Goal: Task Accomplishment & Management: Manage account settings

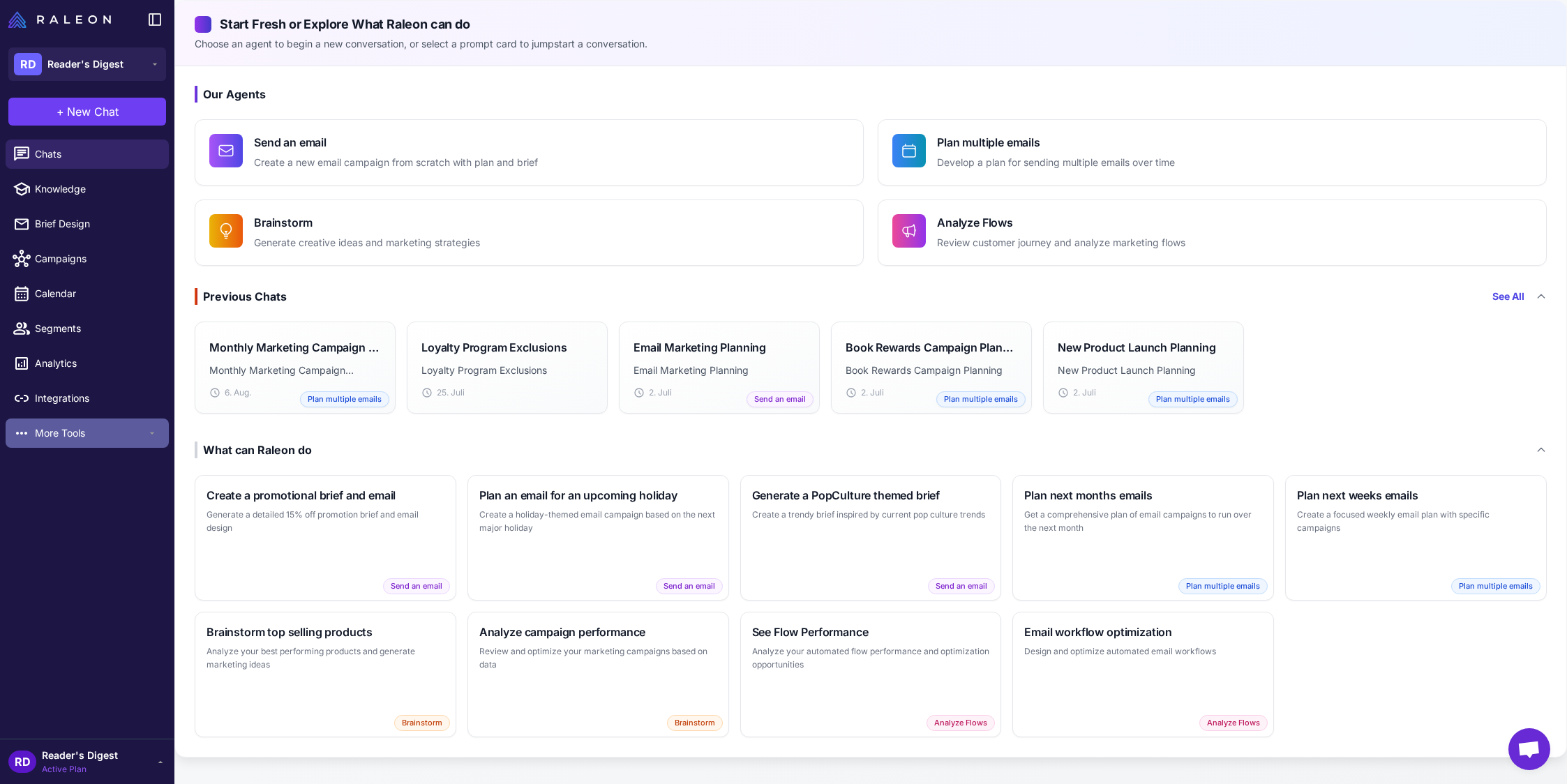
click at [42, 434] on span "More Tools" at bounding box center [91, 433] width 111 height 16
click at [53, 465] on span "Loyalty" at bounding box center [91, 465] width 111 height 16
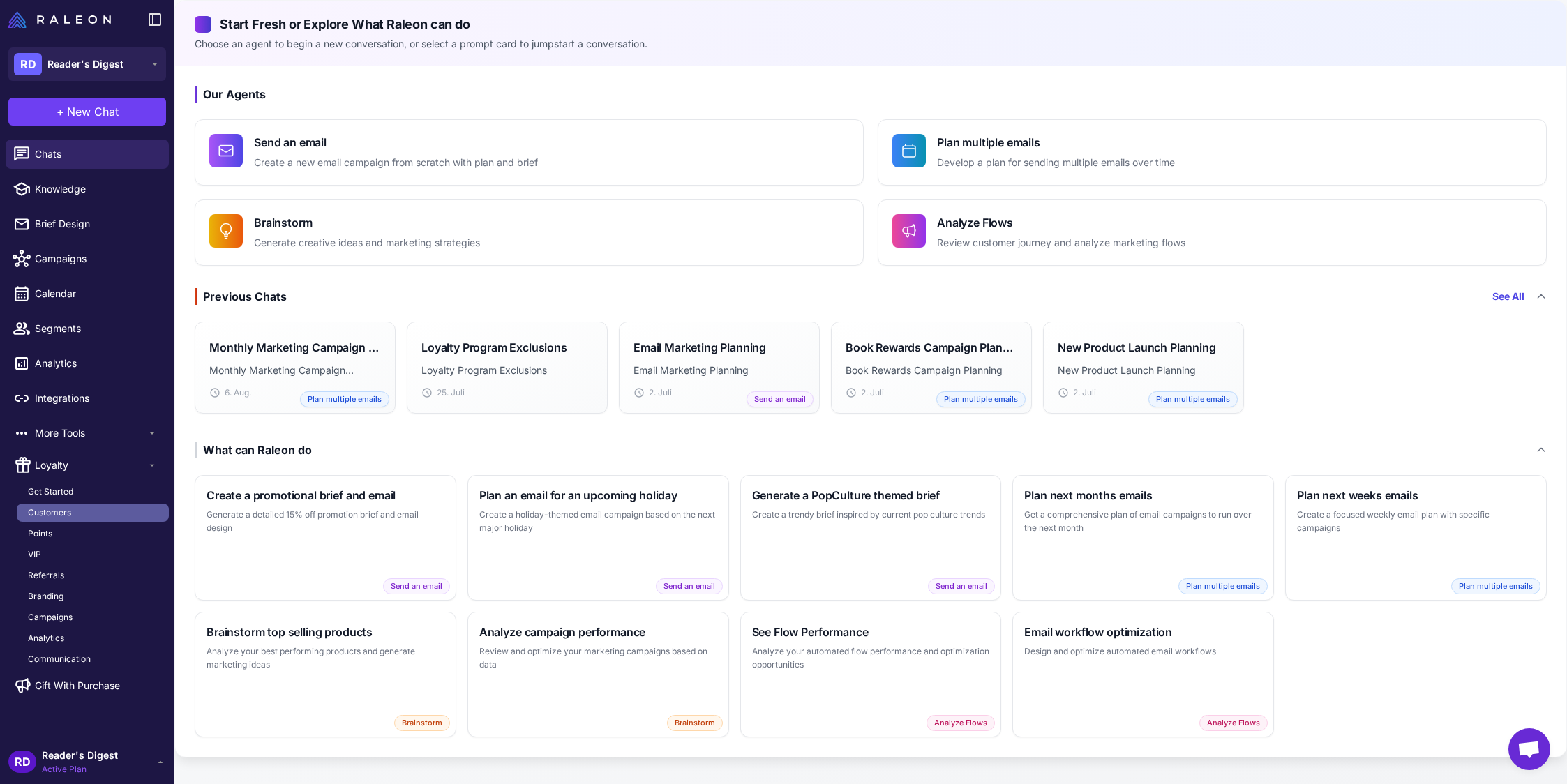
click at [54, 511] on span "Customers" at bounding box center [49, 513] width 44 height 13
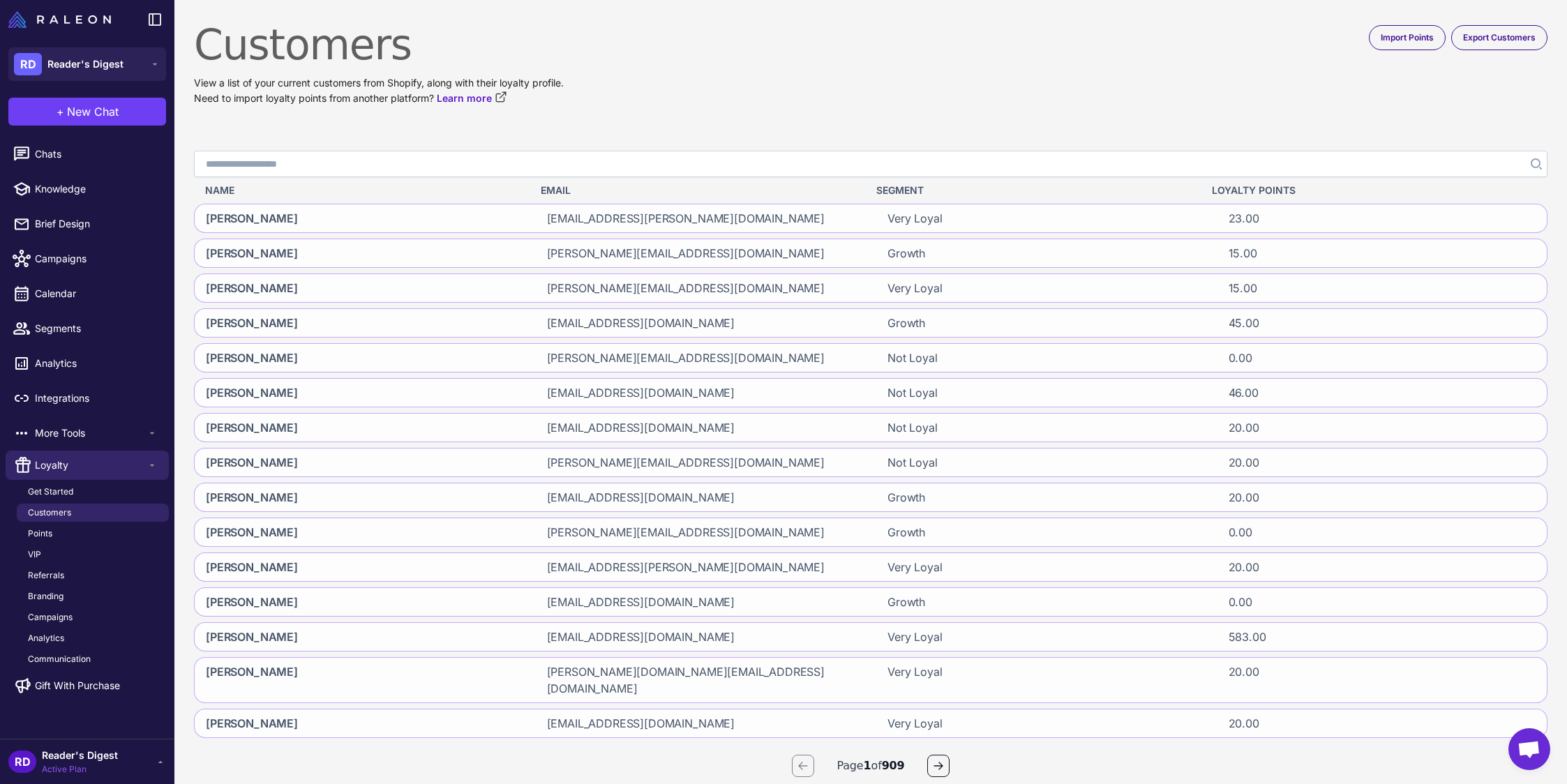
click at [278, 170] on input "Search" at bounding box center [871, 163] width 1354 height 26
click at [285, 161] on input "***" at bounding box center [871, 163] width 1354 height 26
type input "**********"
click button "Search" at bounding box center [1534, 163] width 25 height 26
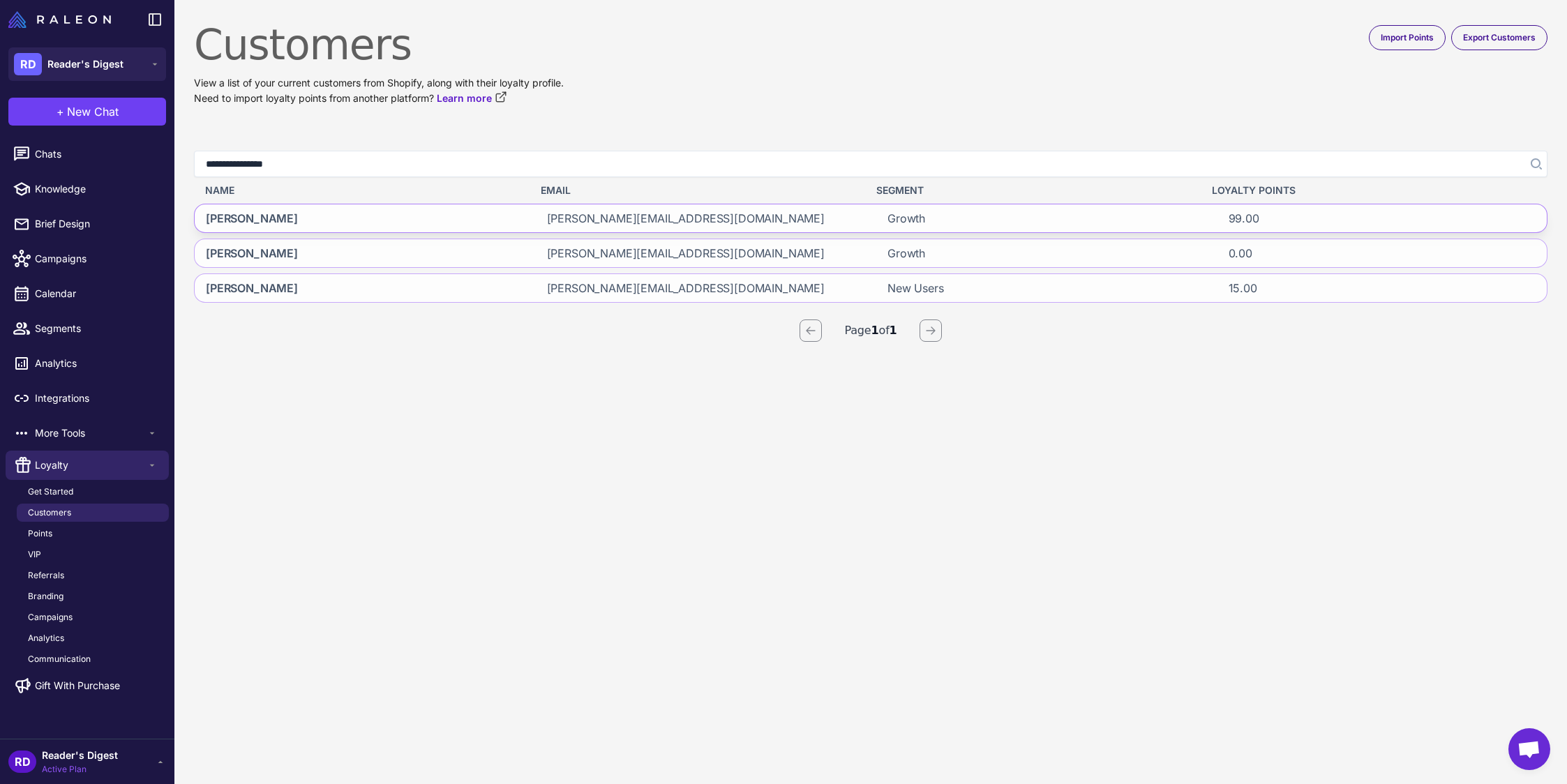
click at [584, 222] on span "[PERSON_NAME][EMAIL_ADDRESS][DOMAIN_NAME]" at bounding box center [685, 218] width 278 height 16
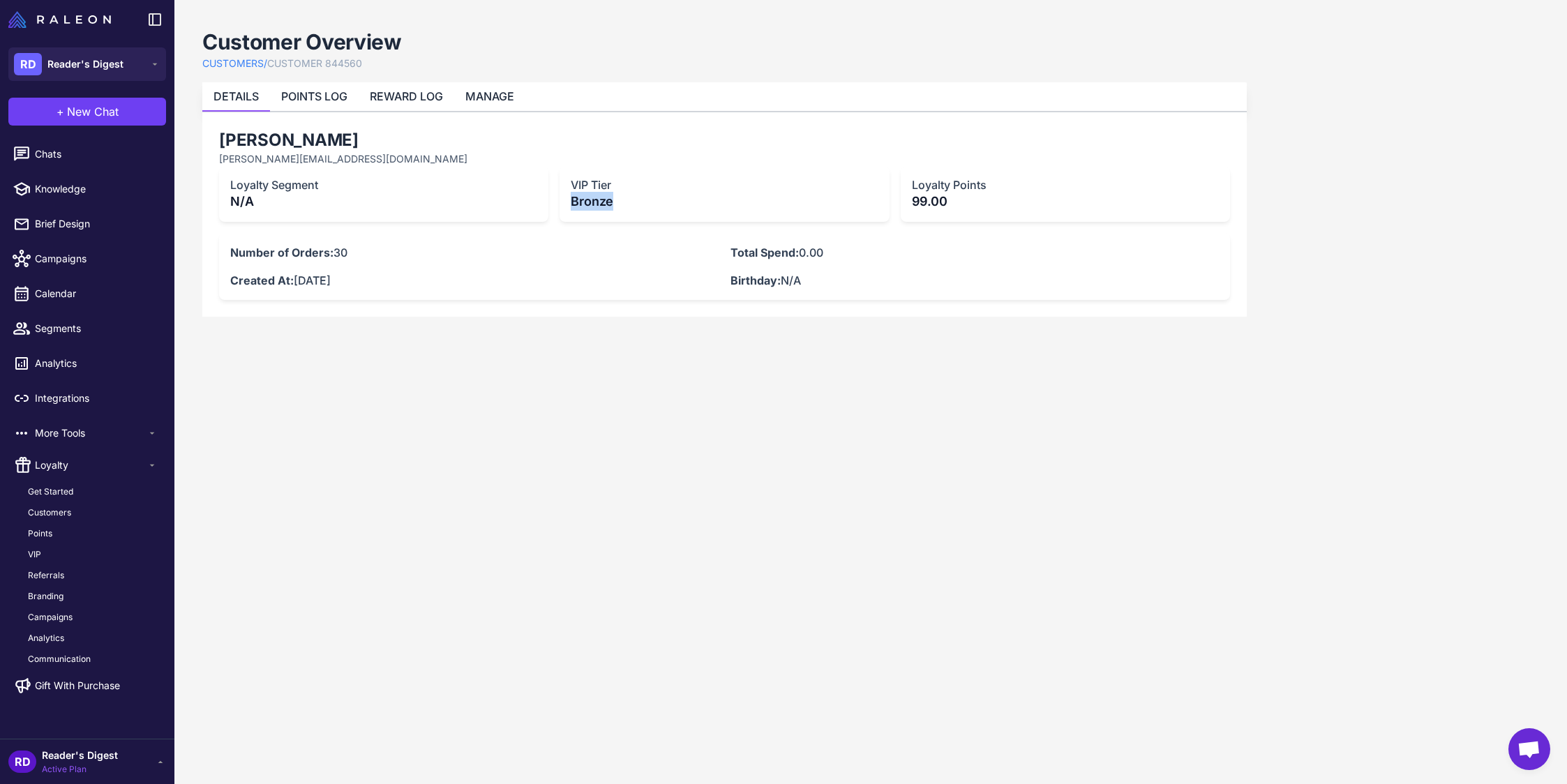
drag, startPoint x: 574, startPoint y: 203, endPoint x: 625, endPoint y: 205, distance: 51.0
click at [625, 205] on p "Bronze" at bounding box center [724, 201] width 307 height 19
click at [51, 655] on span "Communication" at bounding box center [59, 659] width 63 height 13
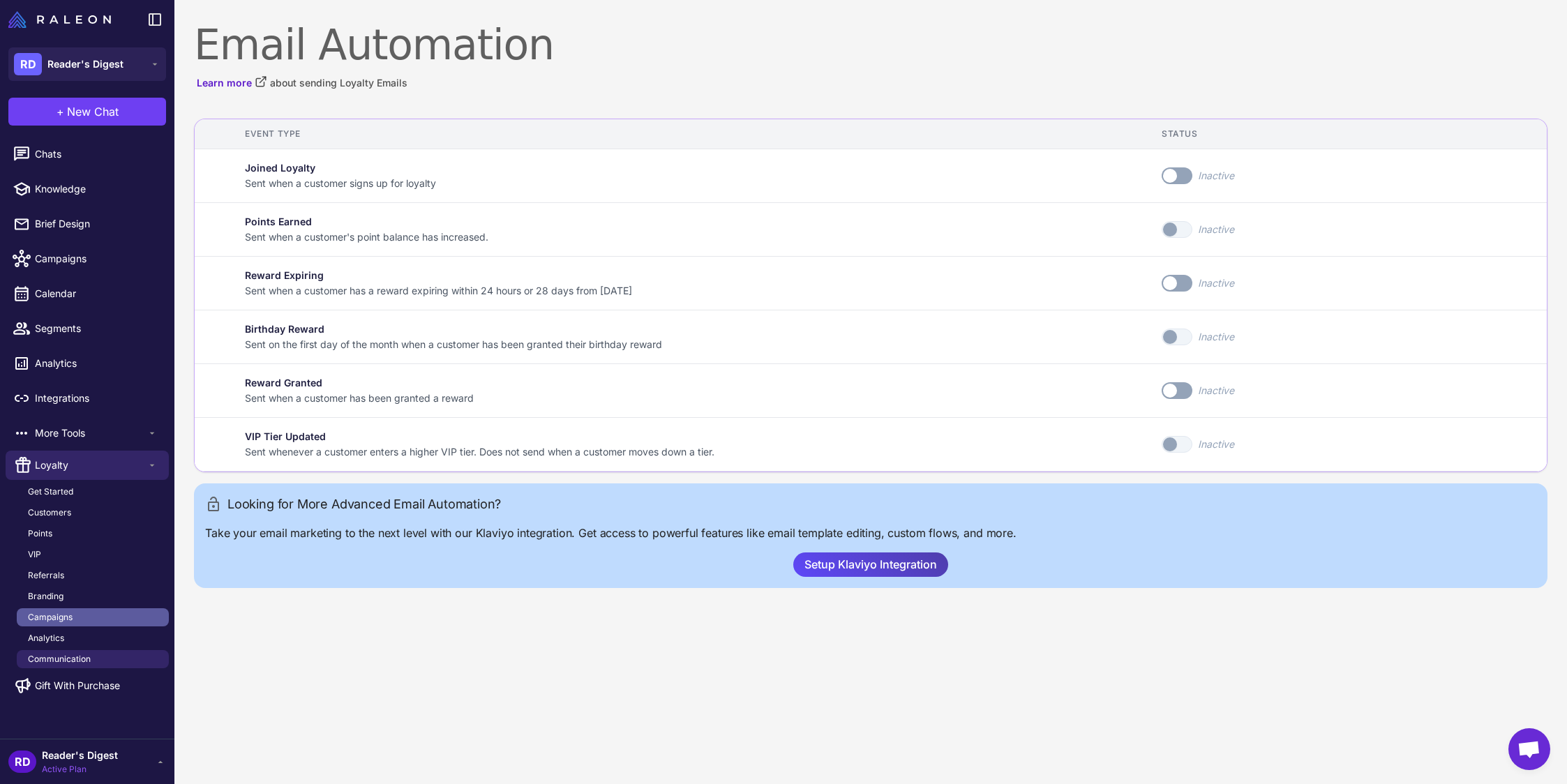
click at [62, 618] on span "Campaigns" at bounding box center [50, 617] width 45 height 13
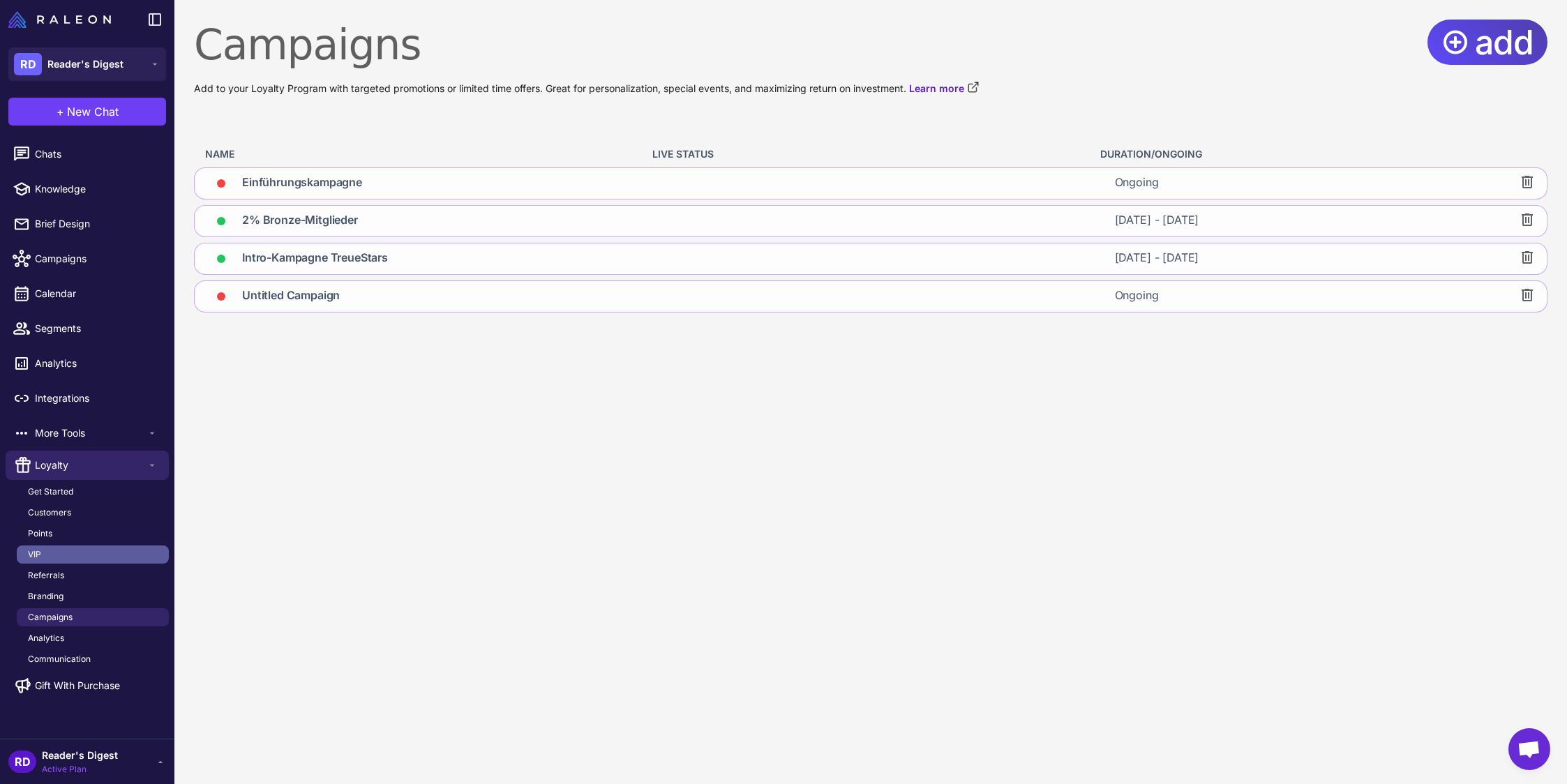
click at [42, 553] on link "VIP" at bounding box center [92, 554] width 152 height 18
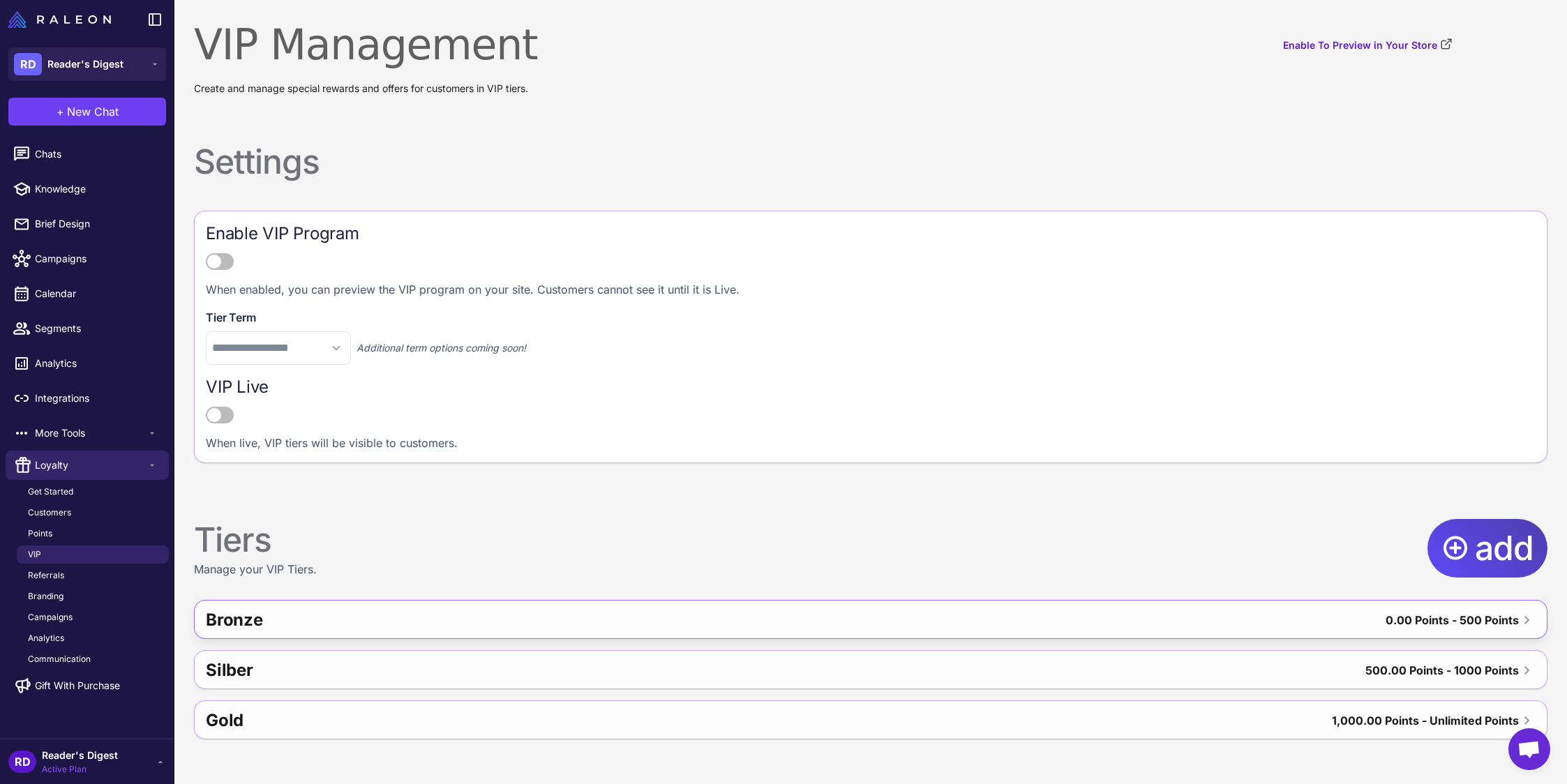
click at [466, 613] on div "Bronze" at bounding box center [514, 620] width 618 height 34
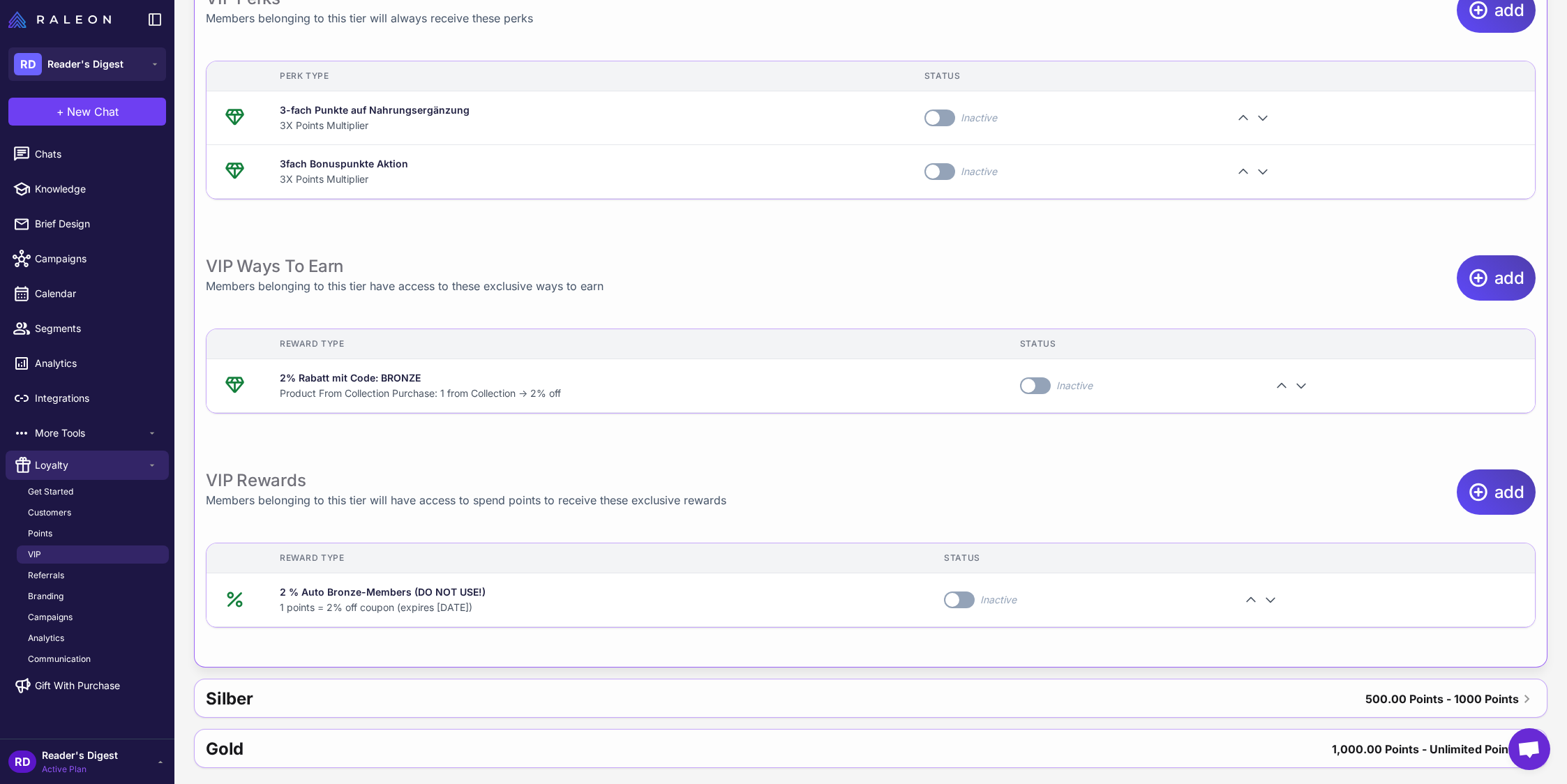
scroll to position [779, 0]
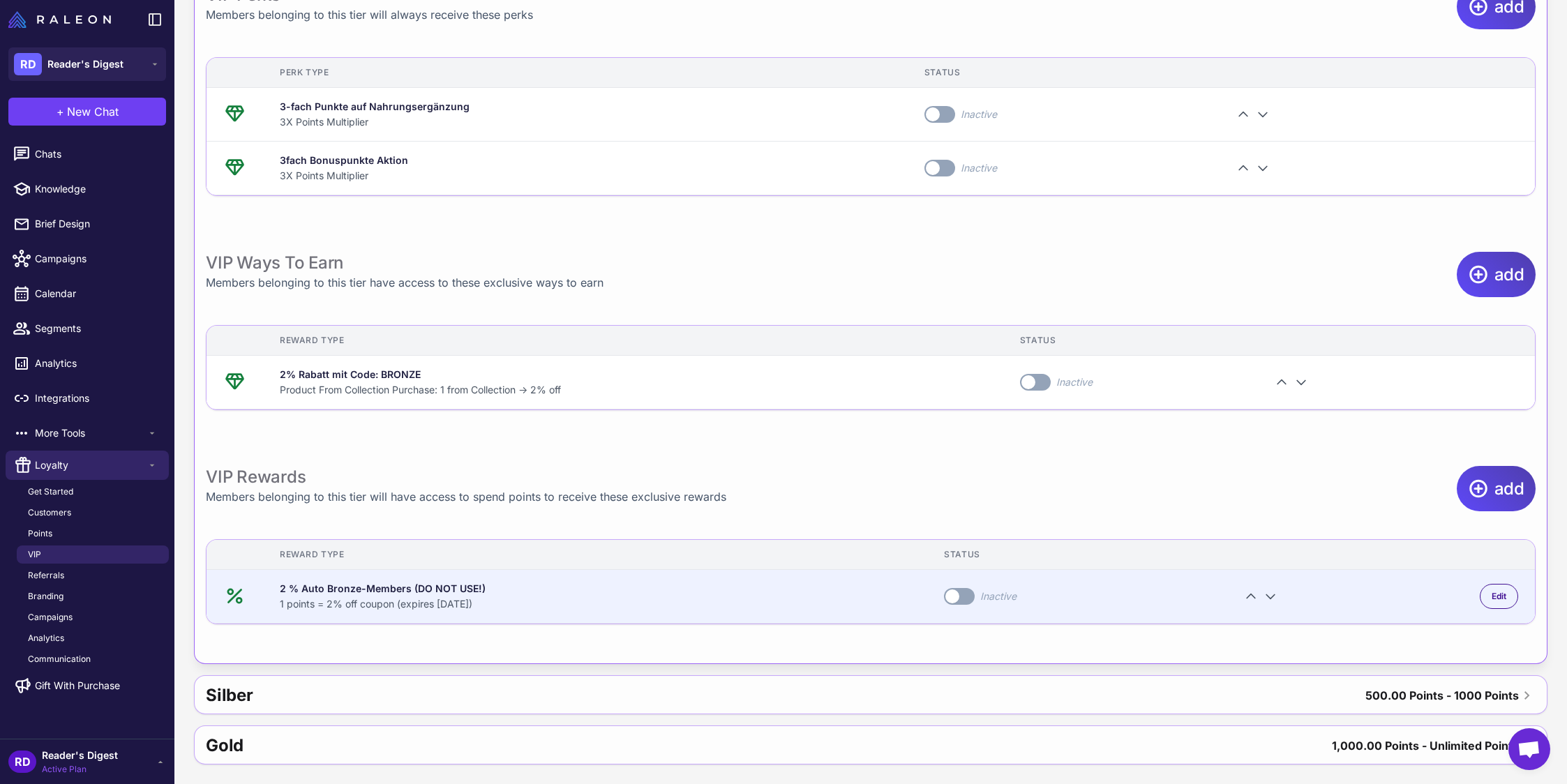
click at [320, 589] on div "2 % Auto Bronze-Members (DO NOT USE!)" at bounding box center [595, 589] width 631 height 16
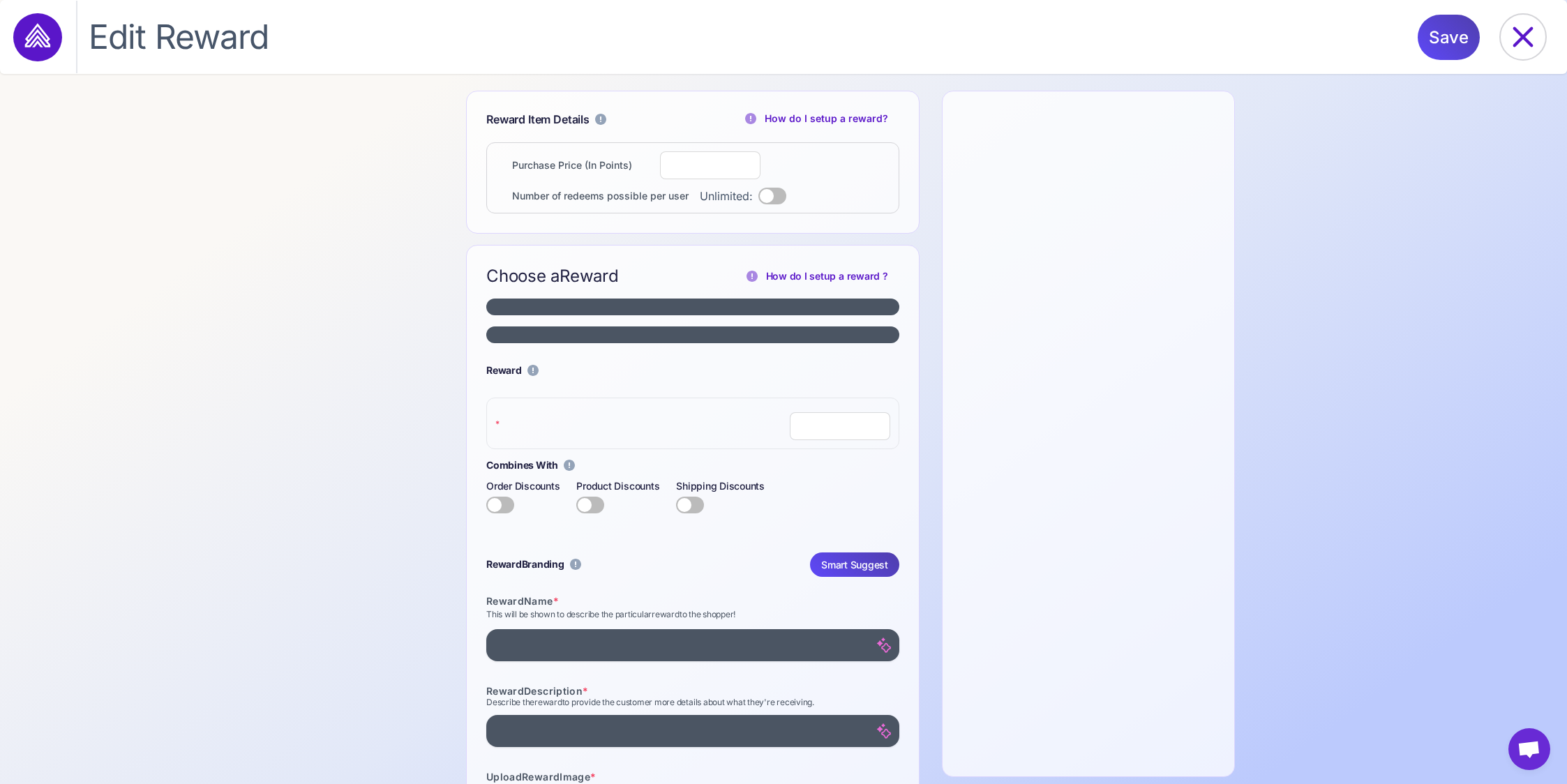
select select "**********"
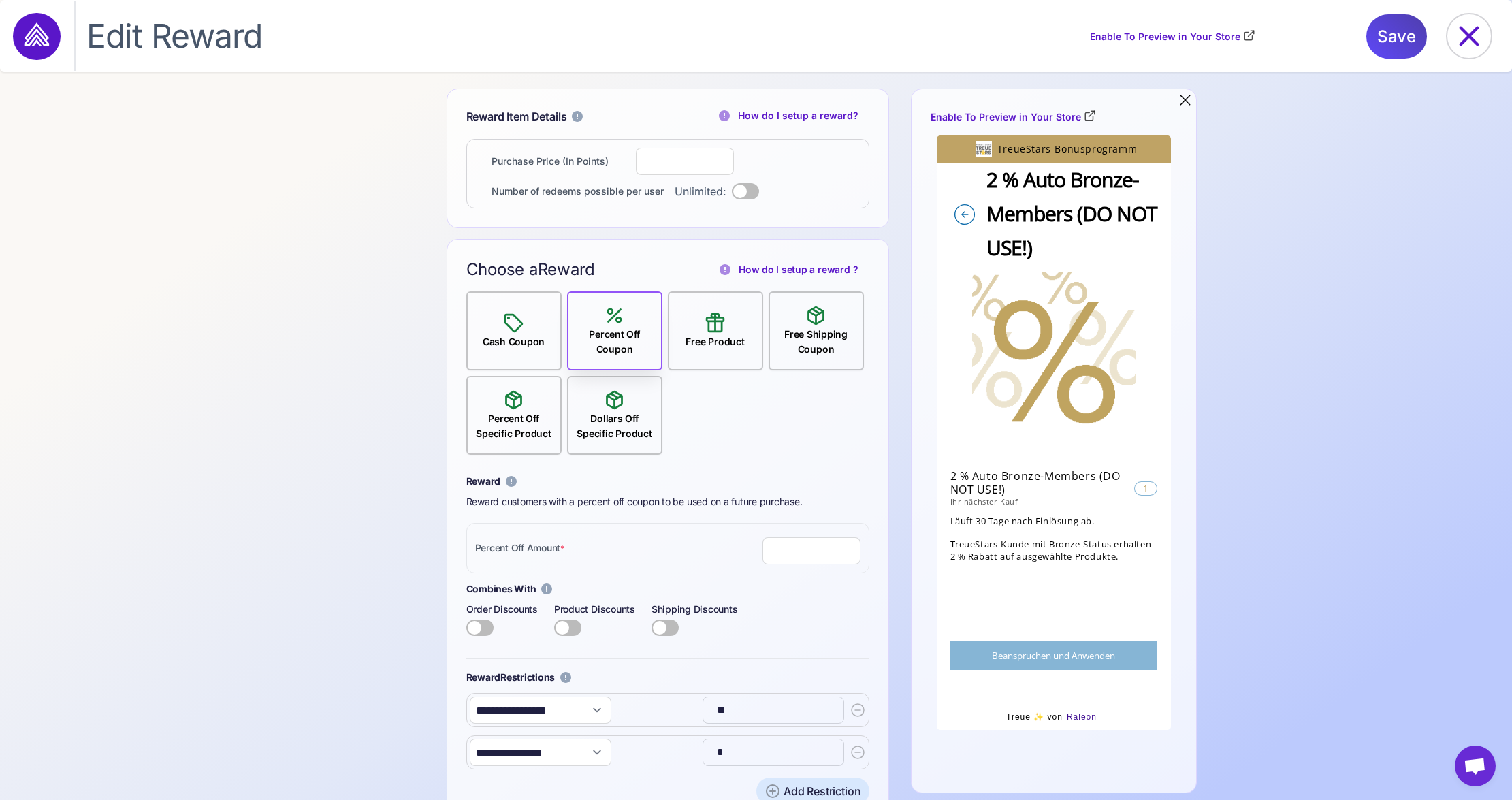
click at [42, 37] on icon at bounding box center [36, 34] width 24 height 24
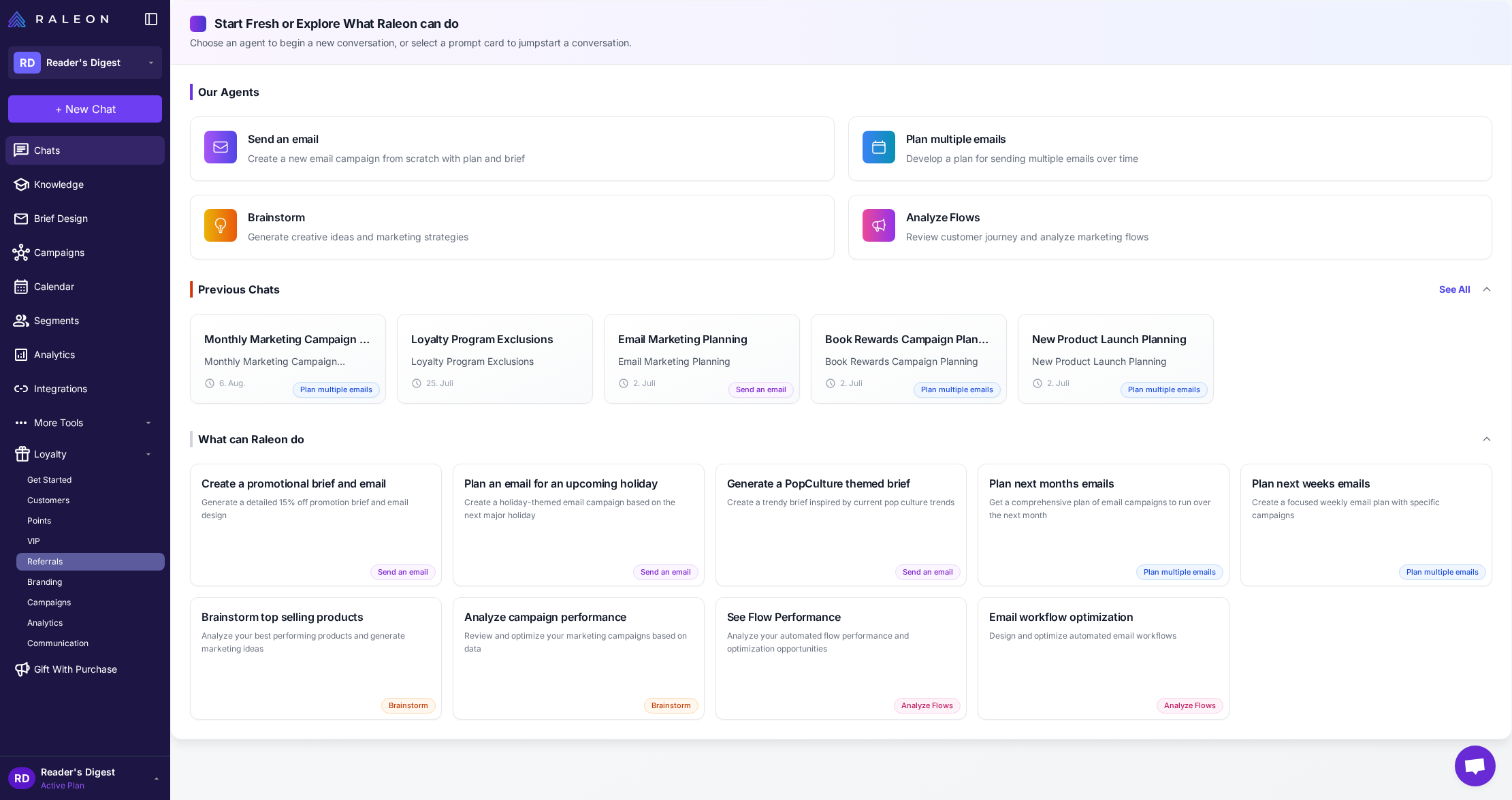
click at [46, 564] on span "Referrals" at bounding box center [45, 562] width 36 height 13
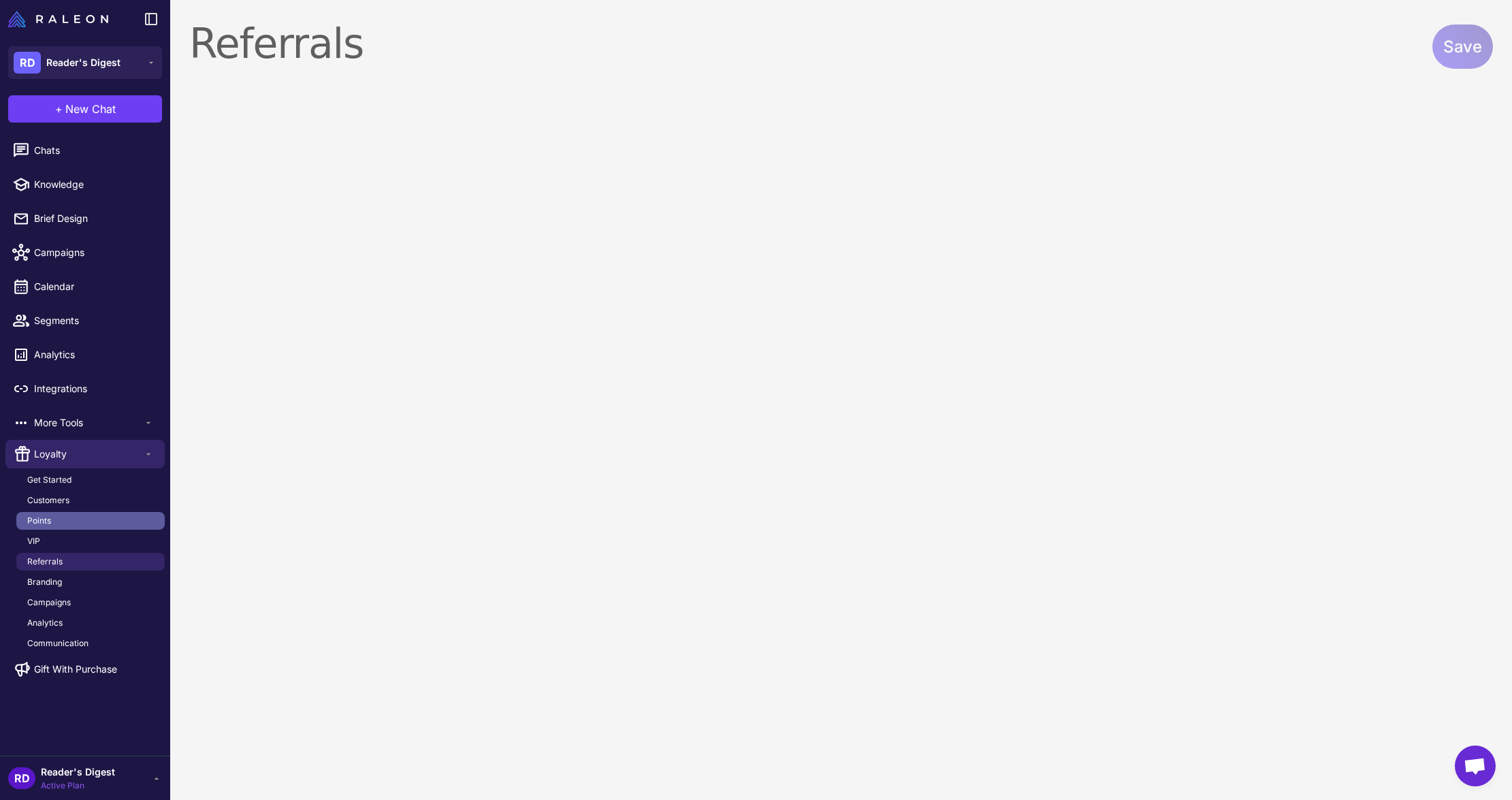
select select "******"
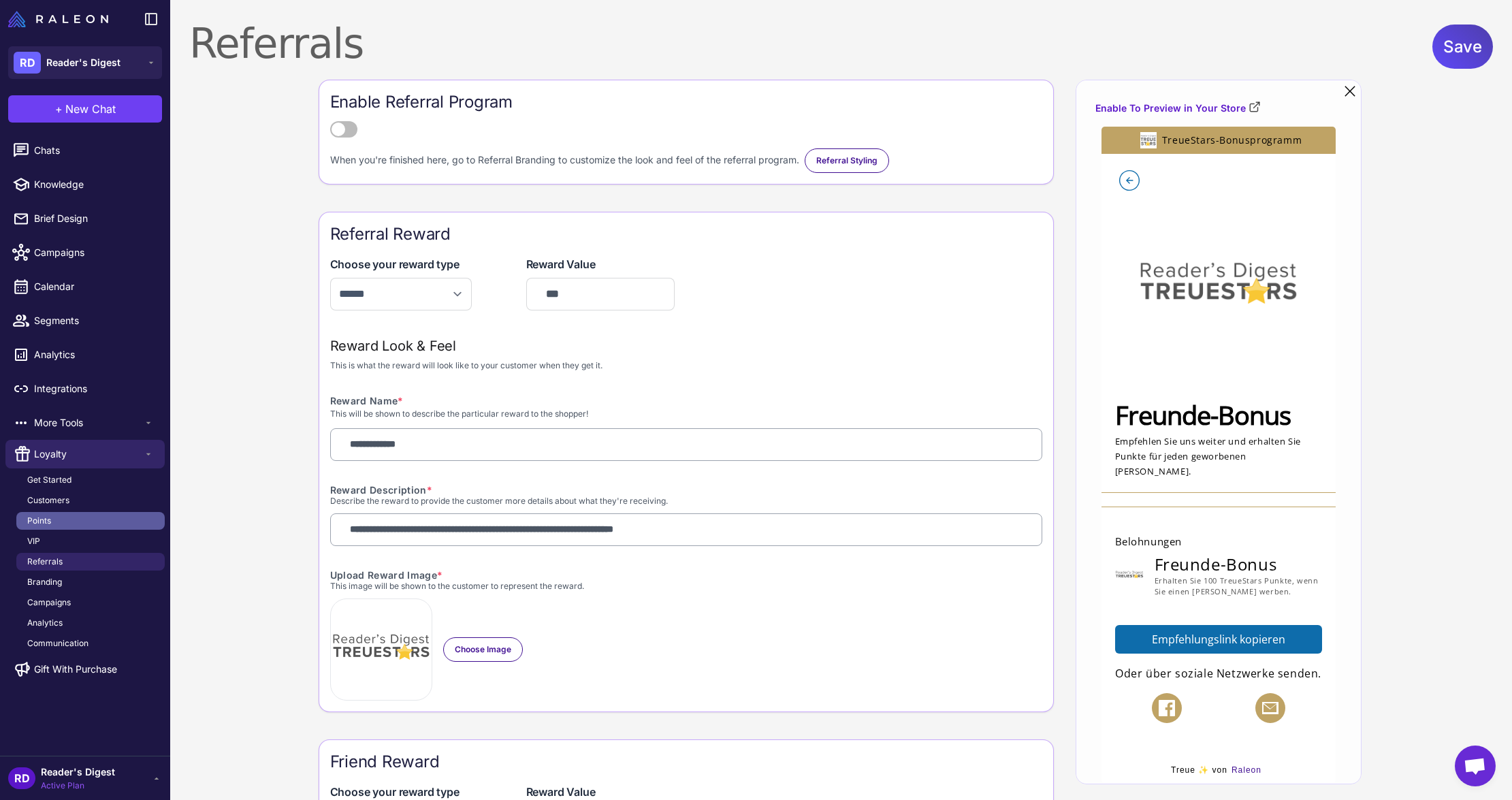
click at [57, 521] on link "Points" at bounding box center [90, 520] width 148 height 17
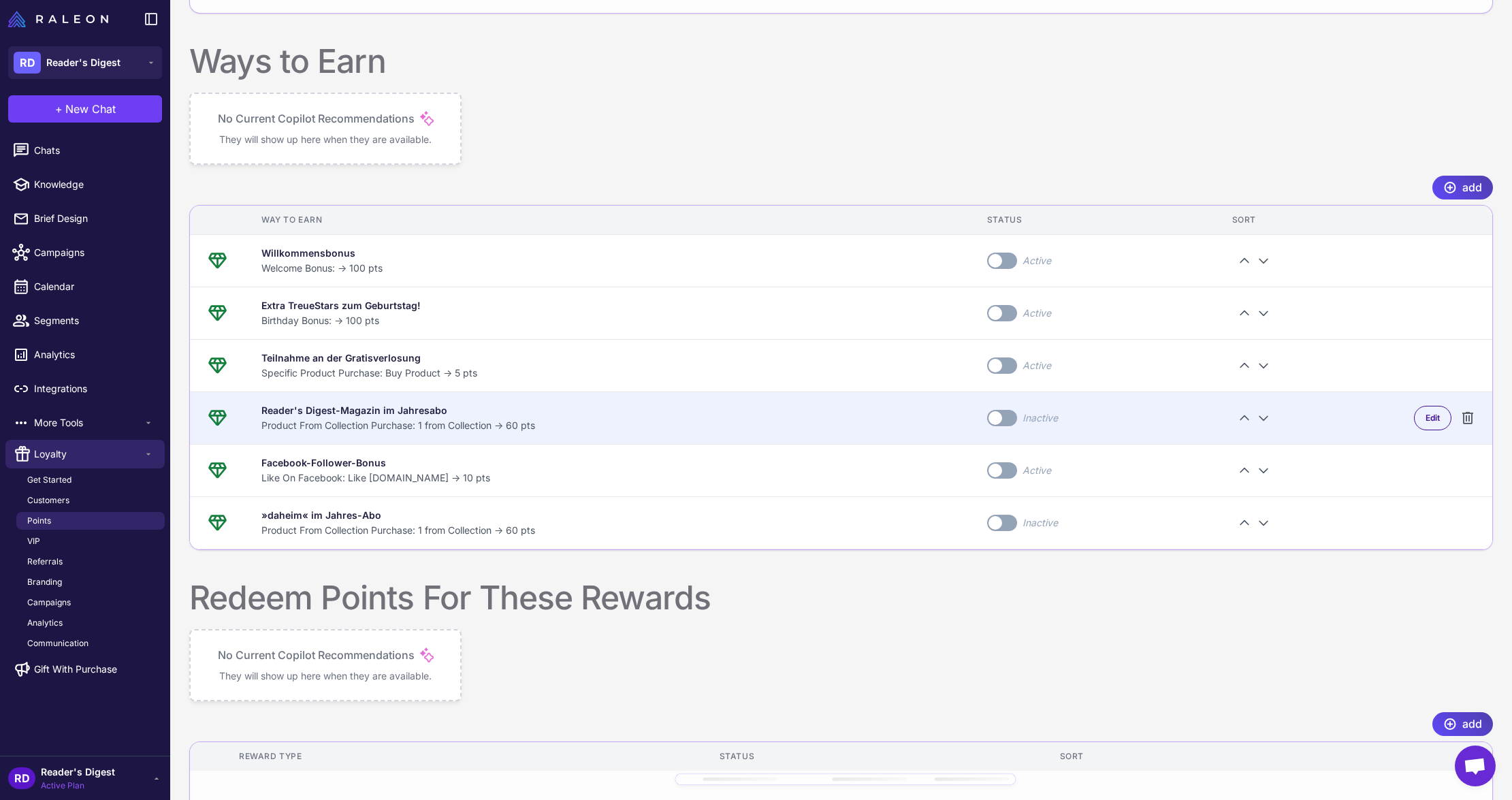
scroll to position [349, 0]
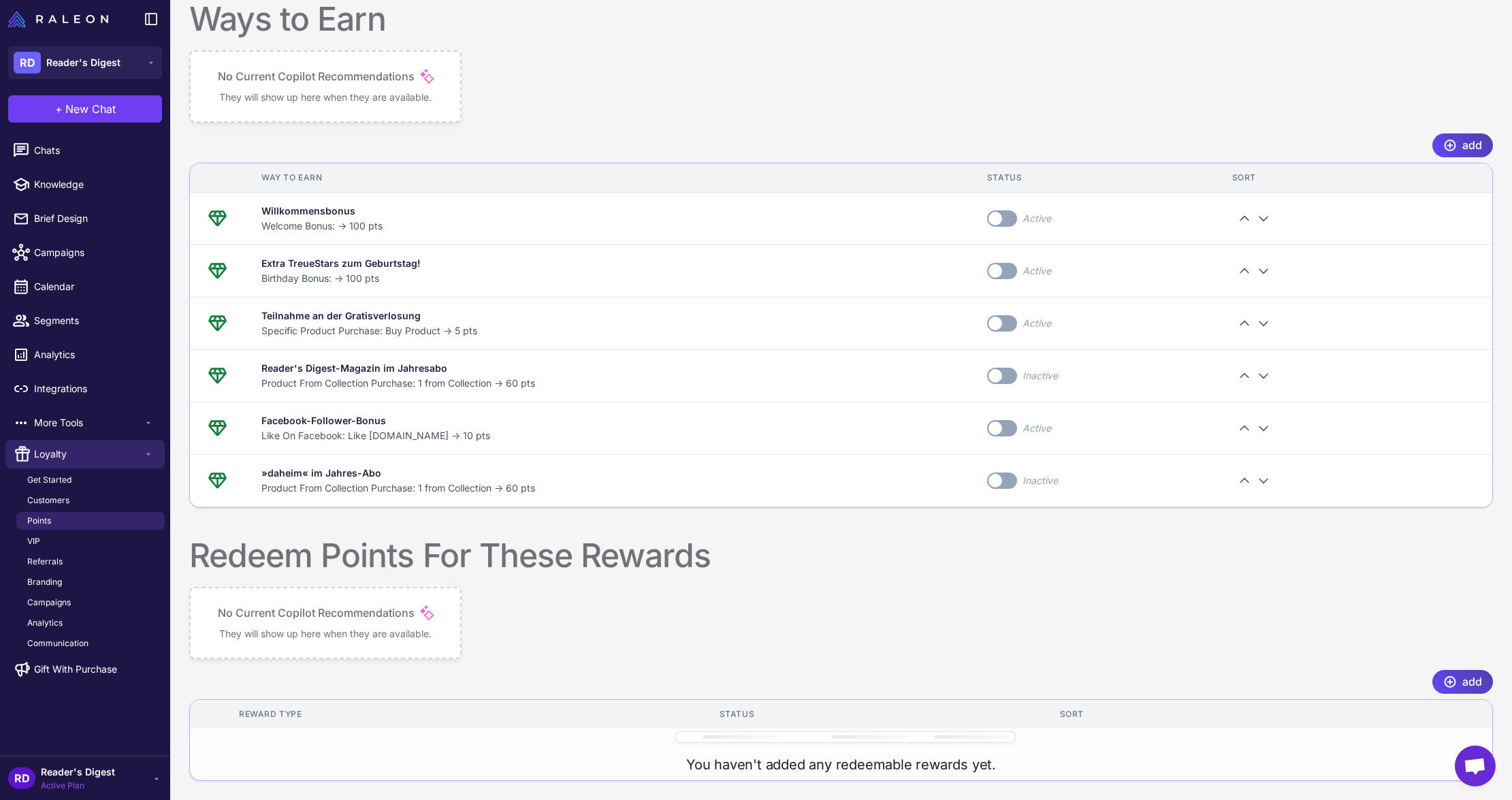
drag, startPoint x: 318, startPoint y: 609, endPoint x: 460, endPoint y: 622, distance: 142.6
click at [318, 609] on p "No Current Copilot Recommendations" at bounding box center [316, 612] width 197 height 16
click at [1467, 685] on span "add" at bounding box center [1472, 682] width 20 height 24
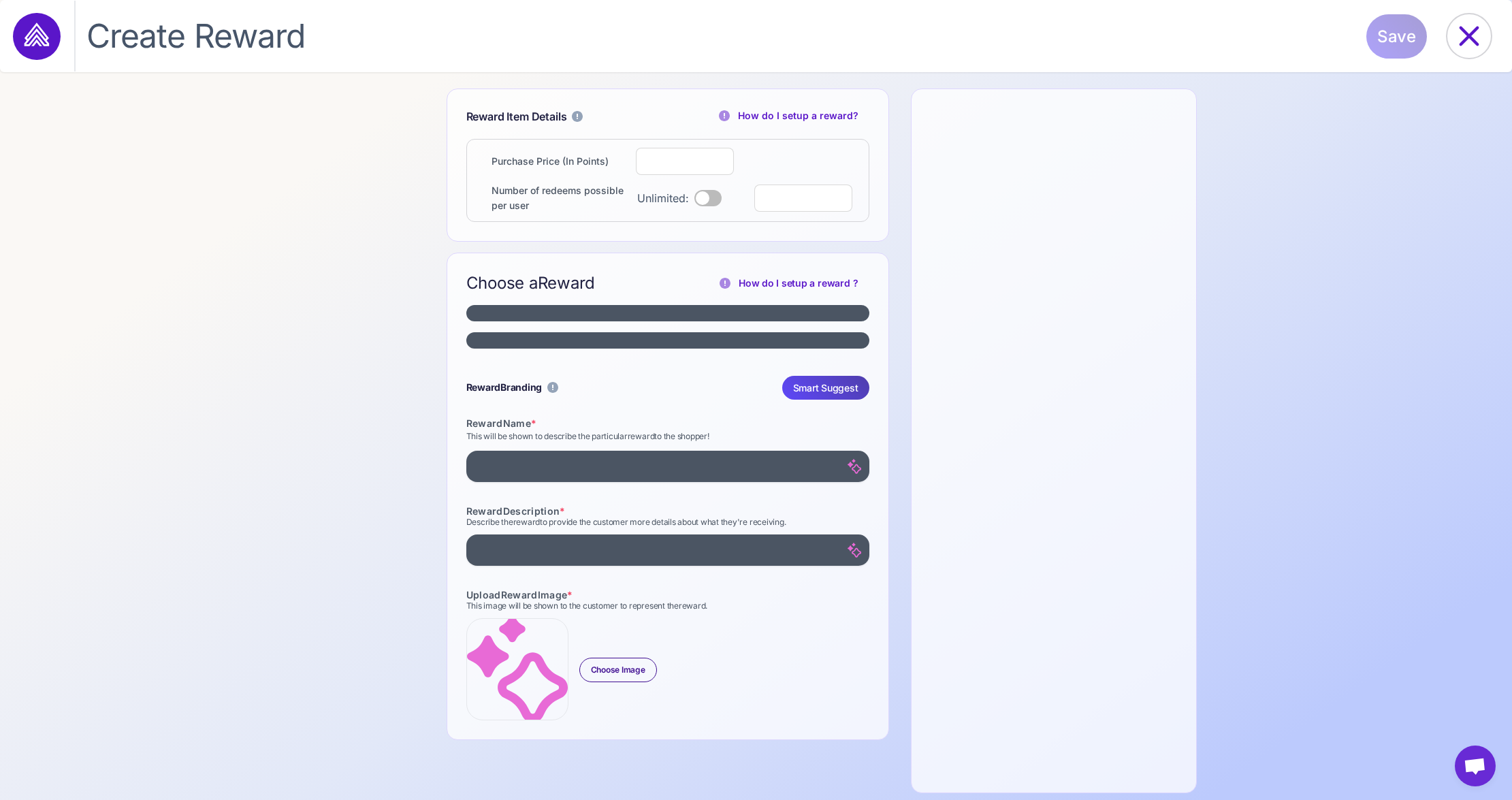
select select "**********"
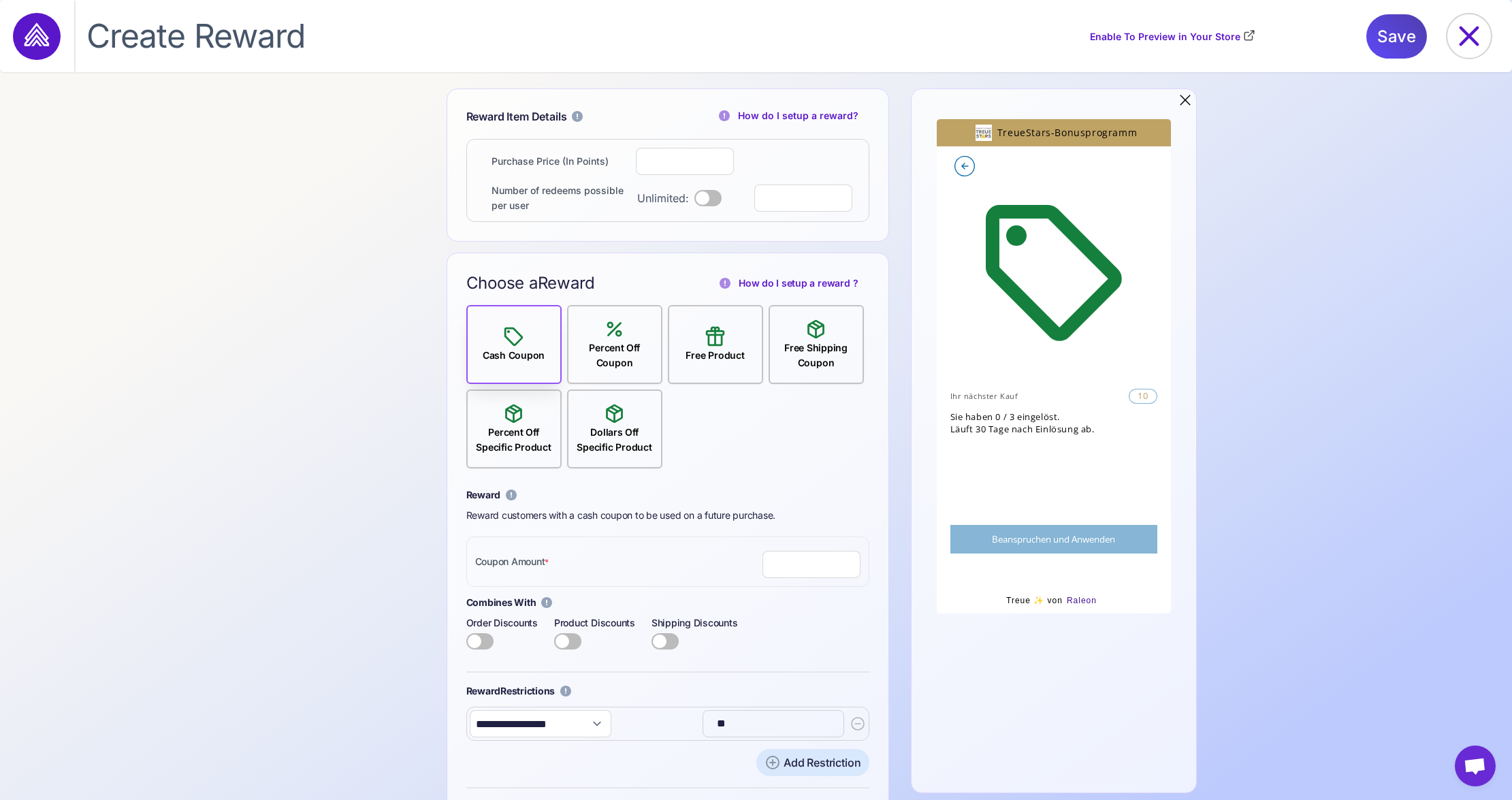
click at [623, 341] on div "Percent Off Coupon" at bounding box center [614, 355] width 93 height 30
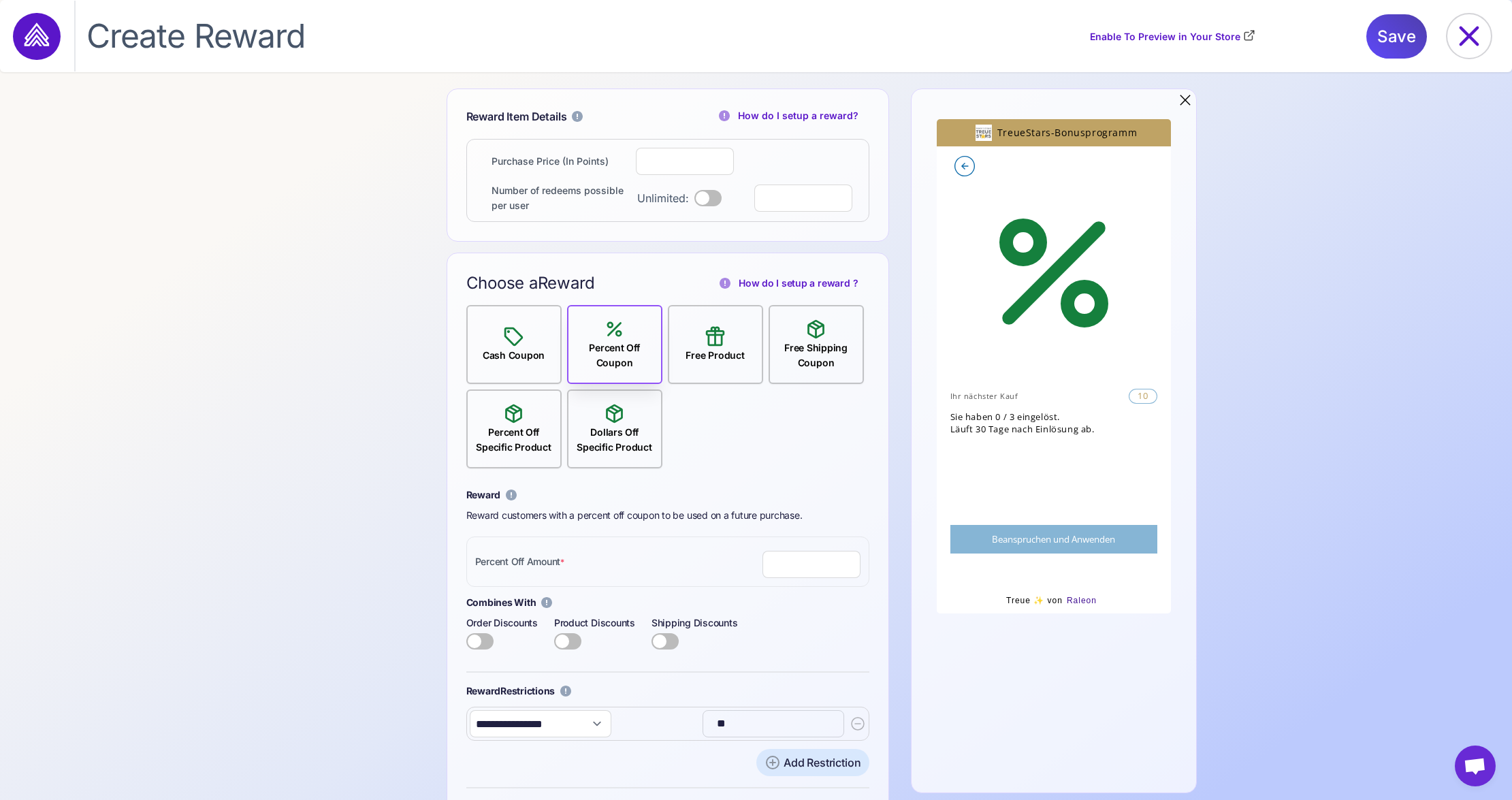
click at [809, 560] on input "number" at bounding box center [811, 564] width 98 height 27
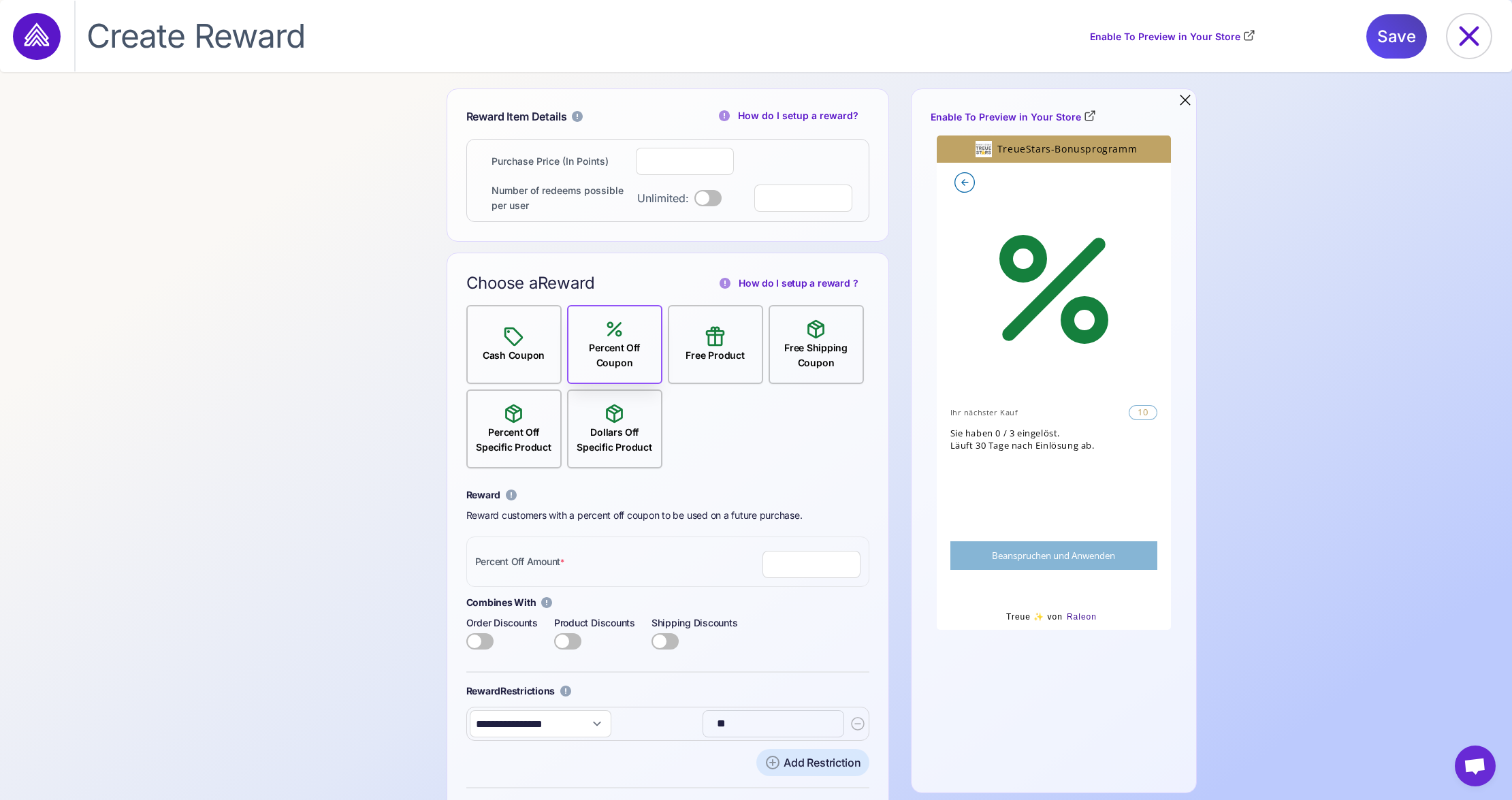
click at [727, 338] on div "Free Product" at bounding box center [715, 344] width 70 height 38
click at [508, 417] on icon at bounding box center [513, 414] width 22 height 22
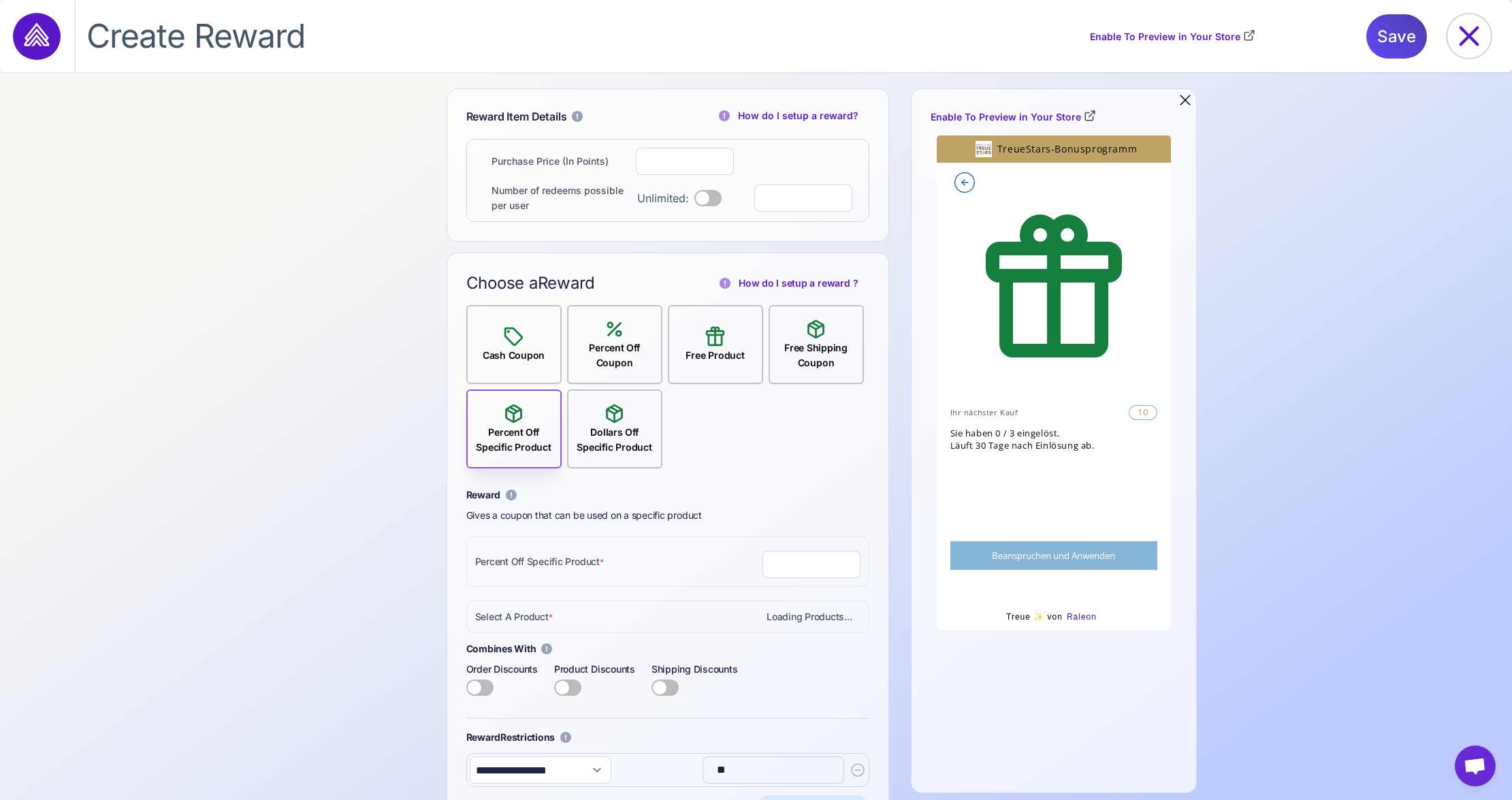
click at [599, 412] on div "Dollars Off Specific Product" at bounding box center [614, 428] width 93 height 52
click at [789, 345] on div "Free Shipping Coupon" at bounding box center [816, 355] width 93 height 30
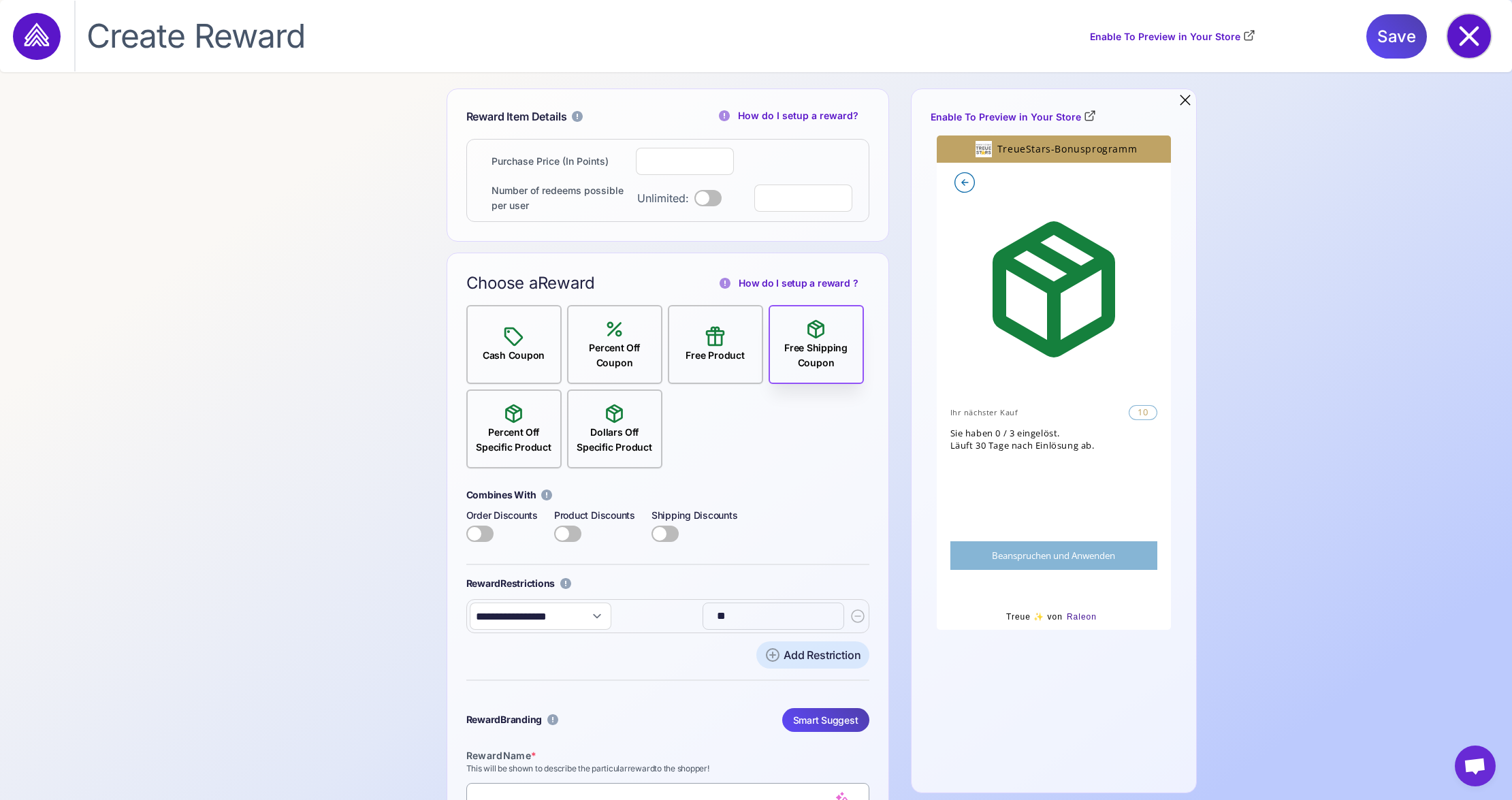
click at [1466, 37] on icon at bounding box center [1470, 36] width 20 height 19
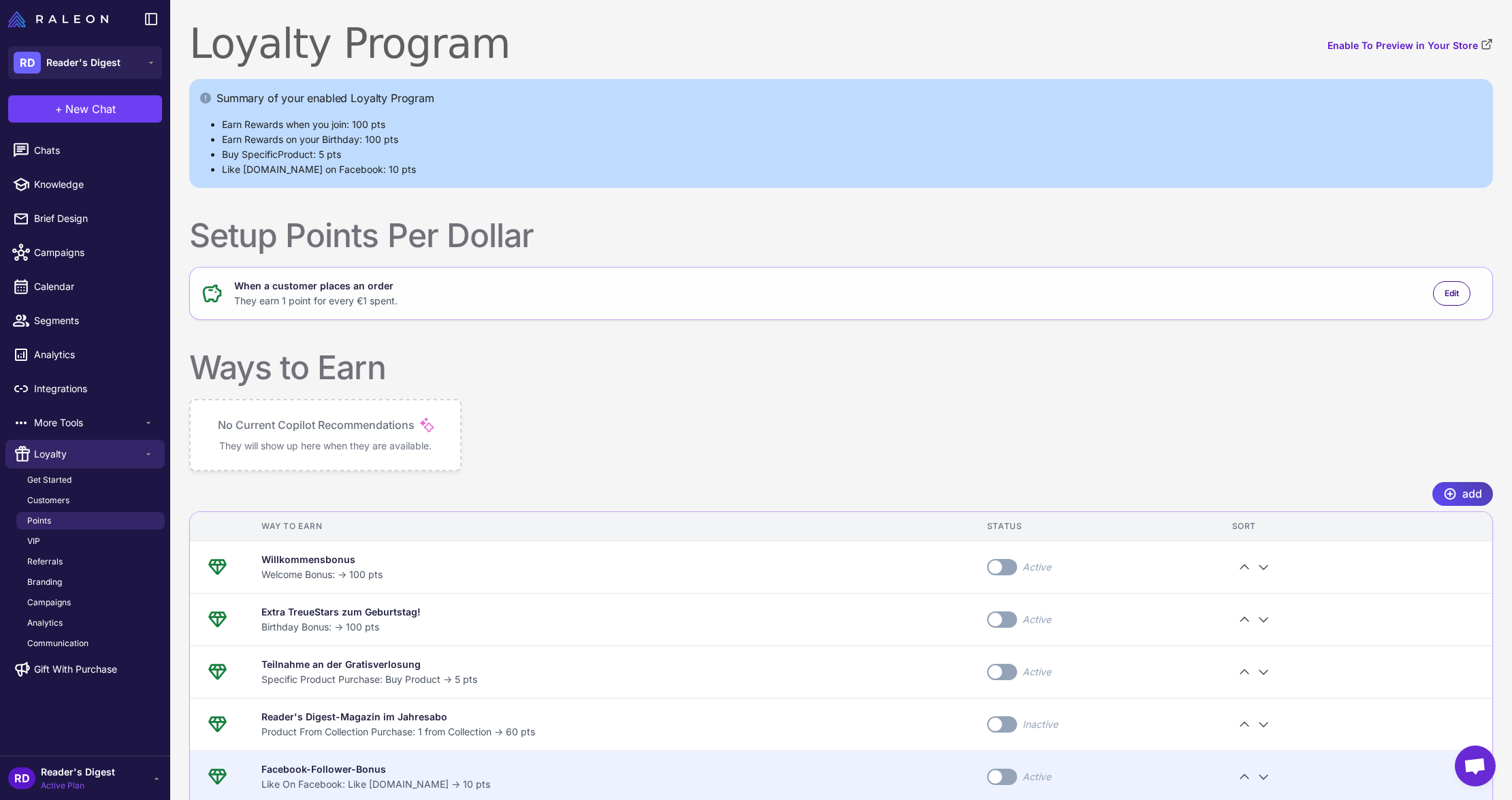
scroll to position [89, 0]
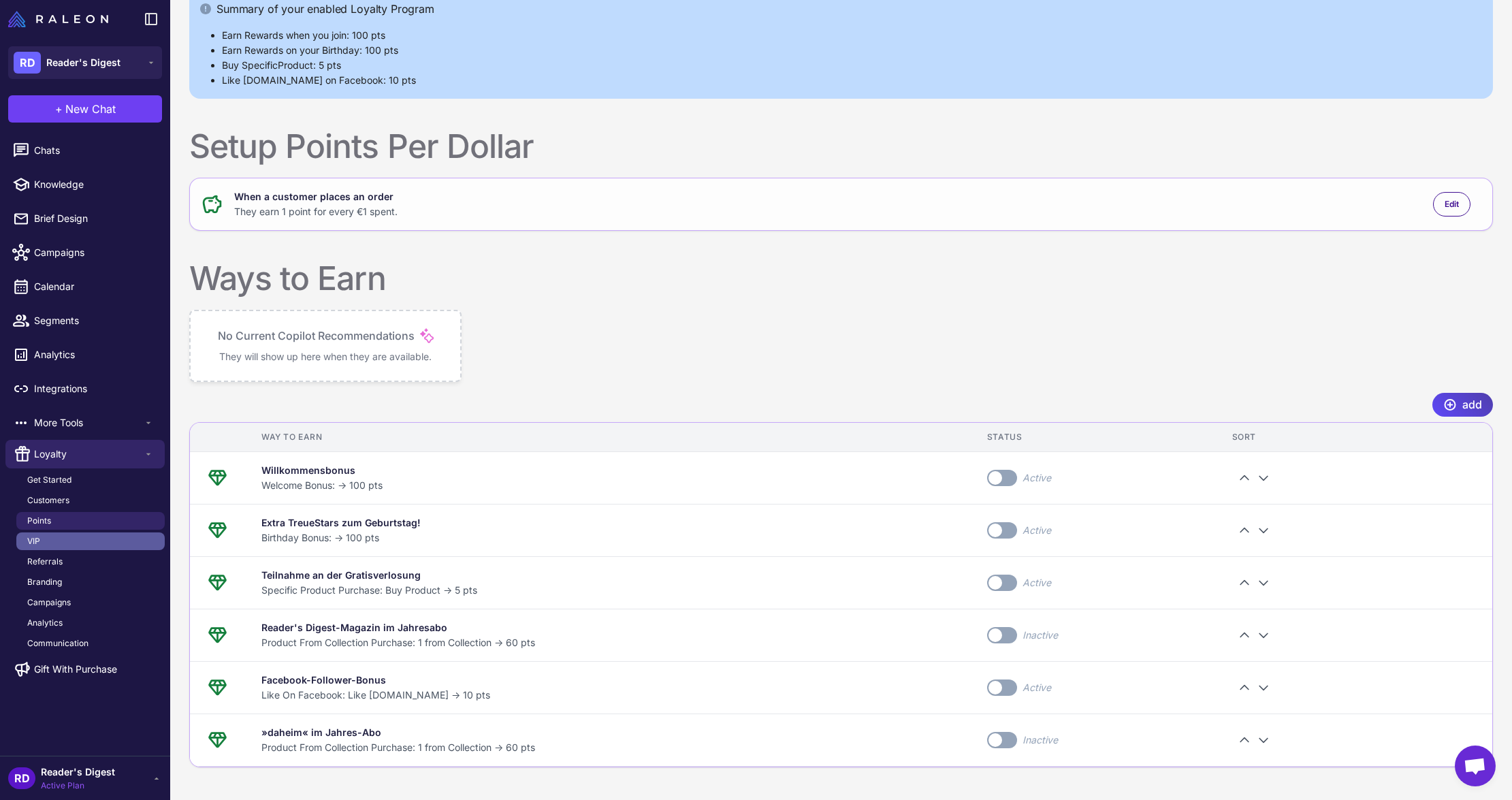
click at [34, 536] on span "VIP" at bounding box center [33, 541] width 13 height 13
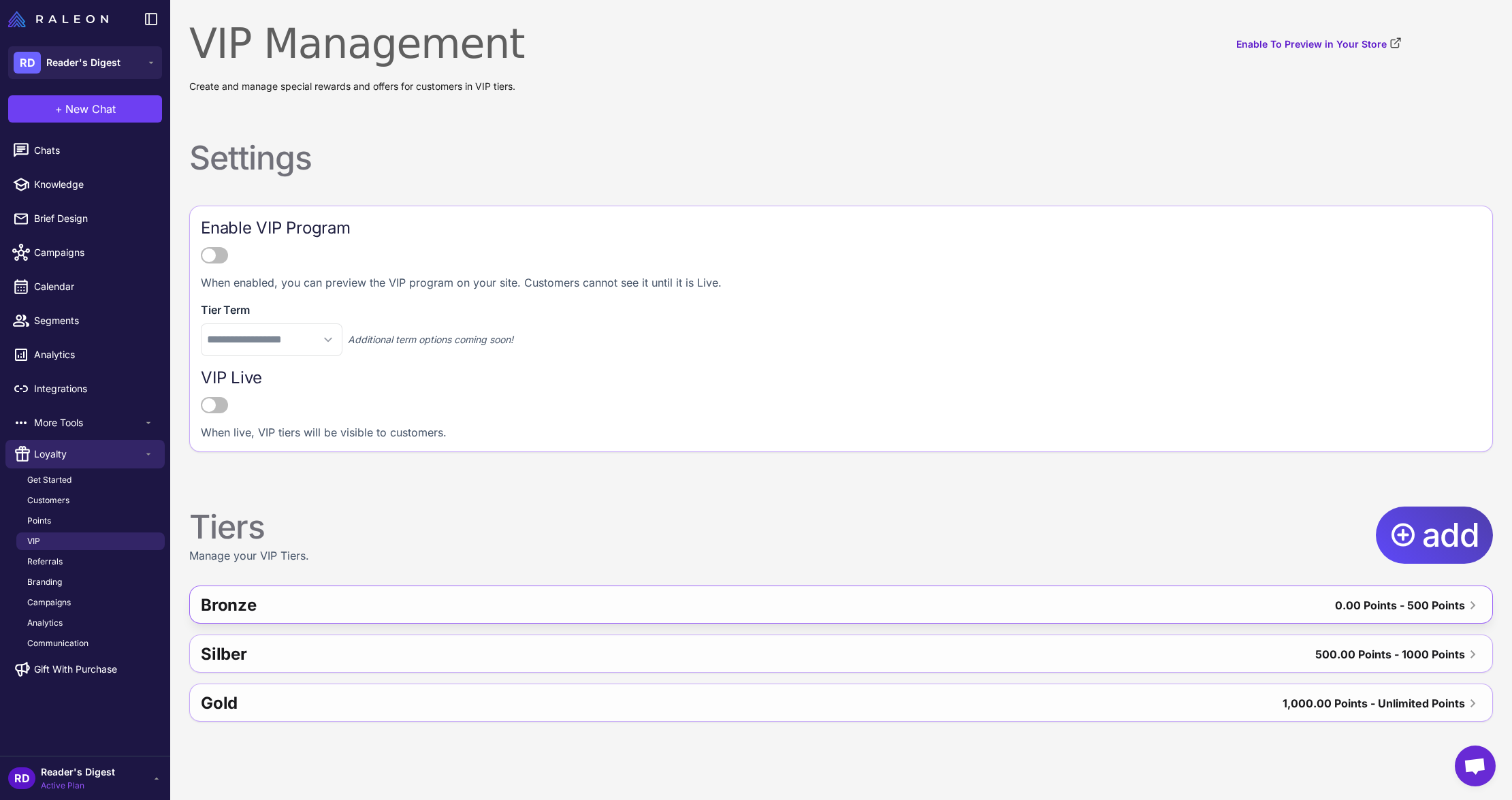
click at [442, 609] on div "Bronze" at bounding box center [498, 605] width 595 height 33
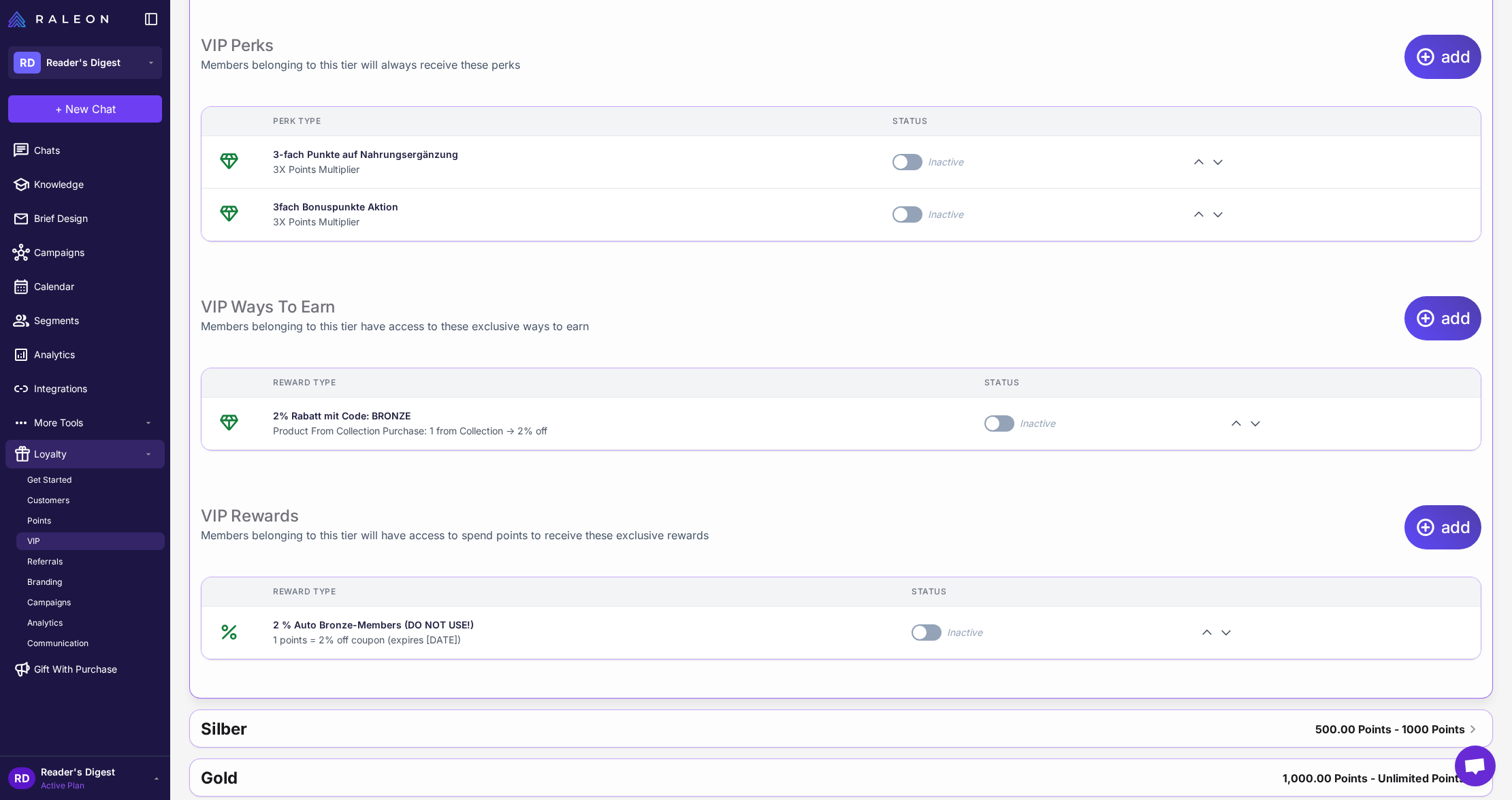
scroll to position [726, 0]
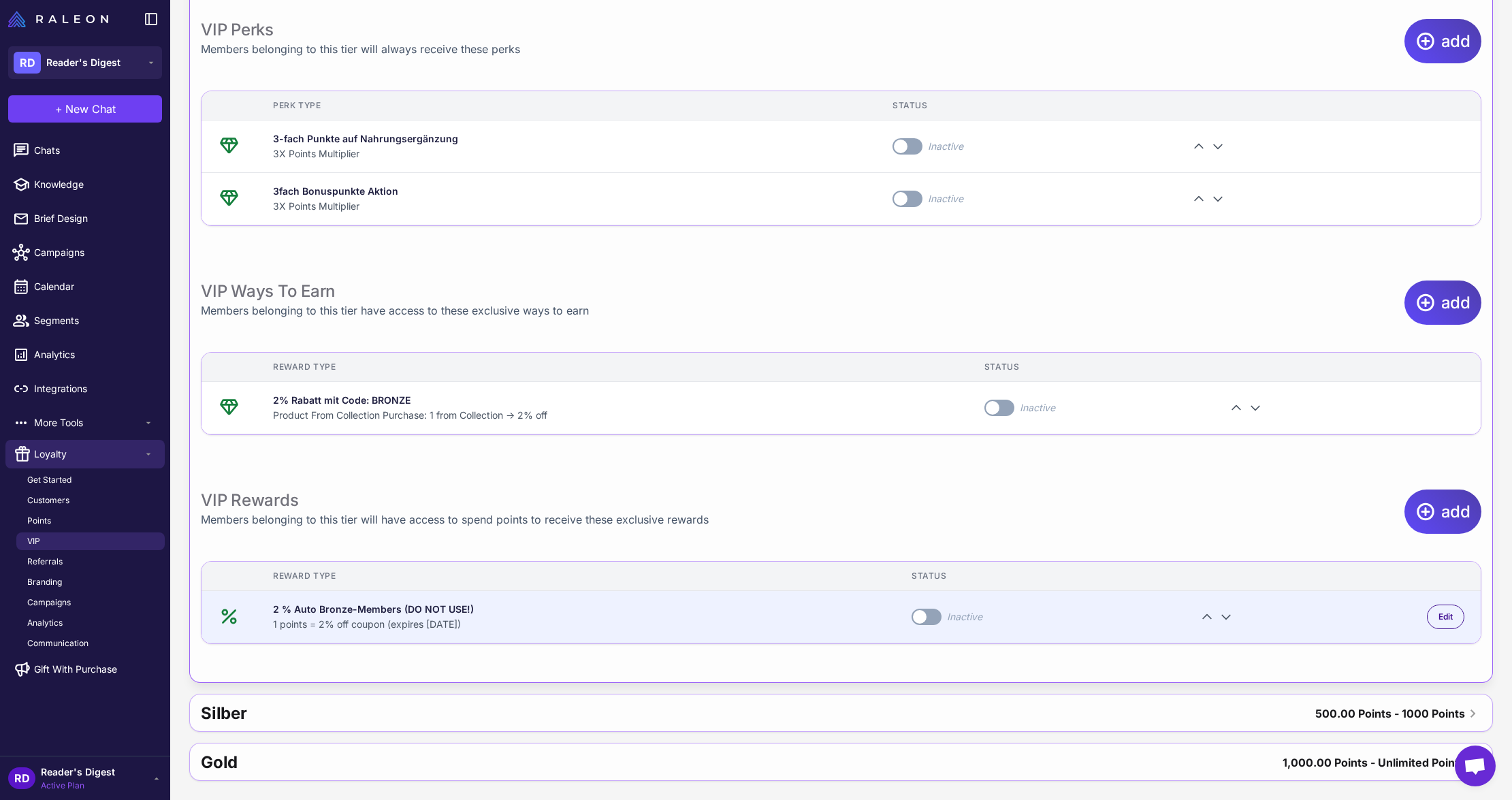
click at [568, 602] on div "2 % Auto Bronze-Members (DO NOT USE!)" at bounding box center [576, 609] width 606 height 15
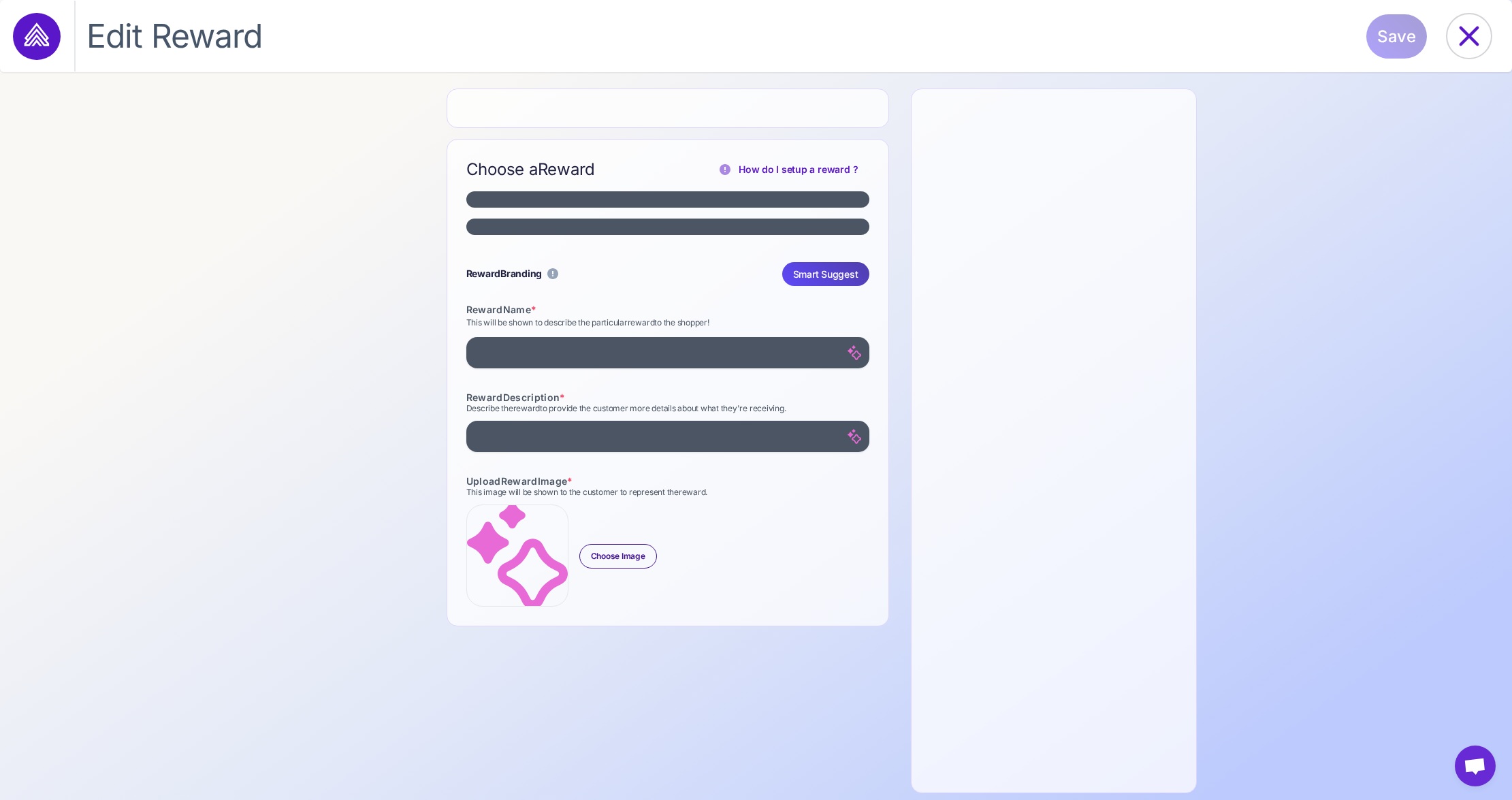
select select "**********"
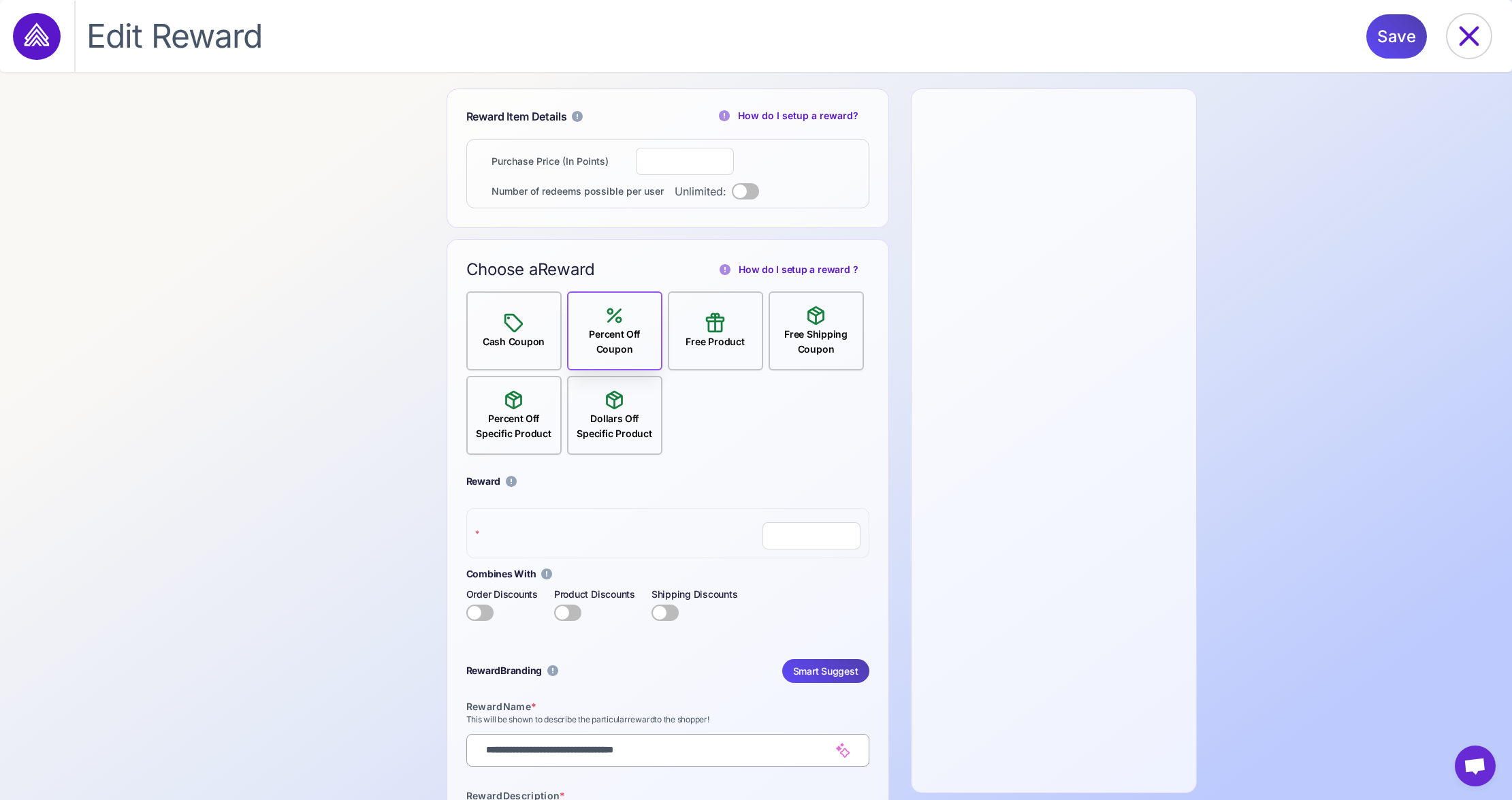
select select "**********"
